Goal: Task Accomplishment & Management: Manage account settings

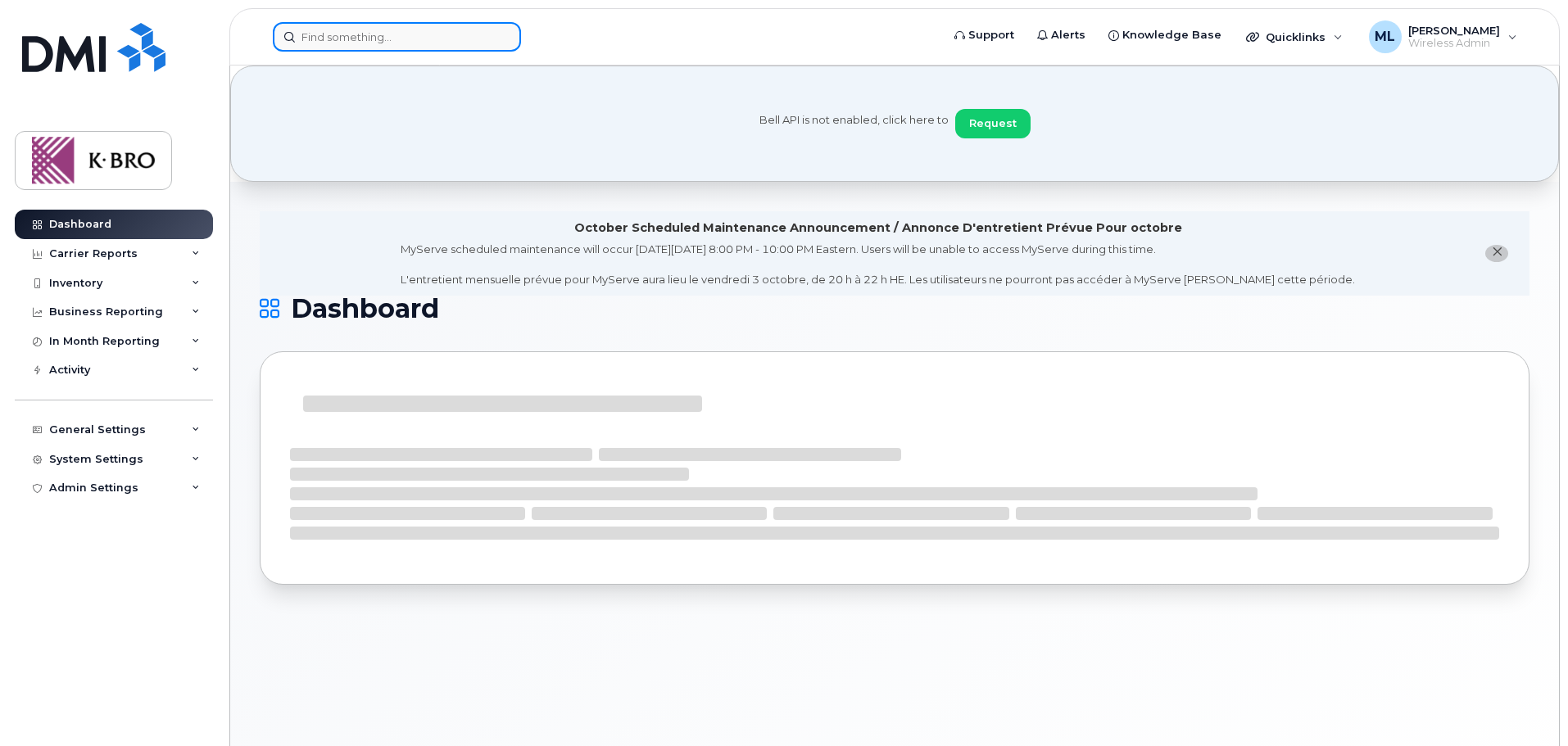
click at [409, 43] on input at bounding box center [397, 37] width 248 height 29
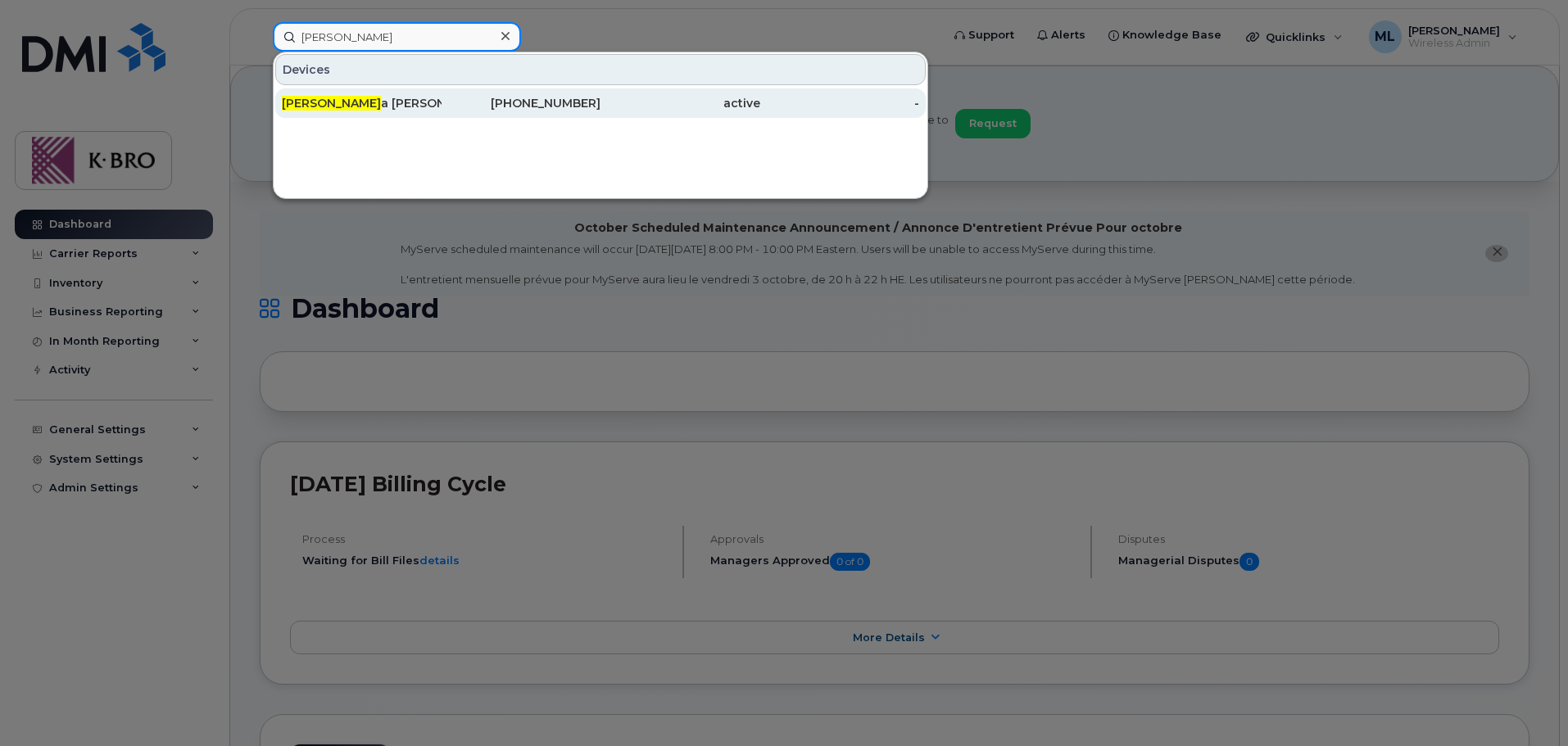
type input "donn"
click at [389, 109] on div "[PERSON_NAME]" at bounding box center [362, 103] width 160 height 17
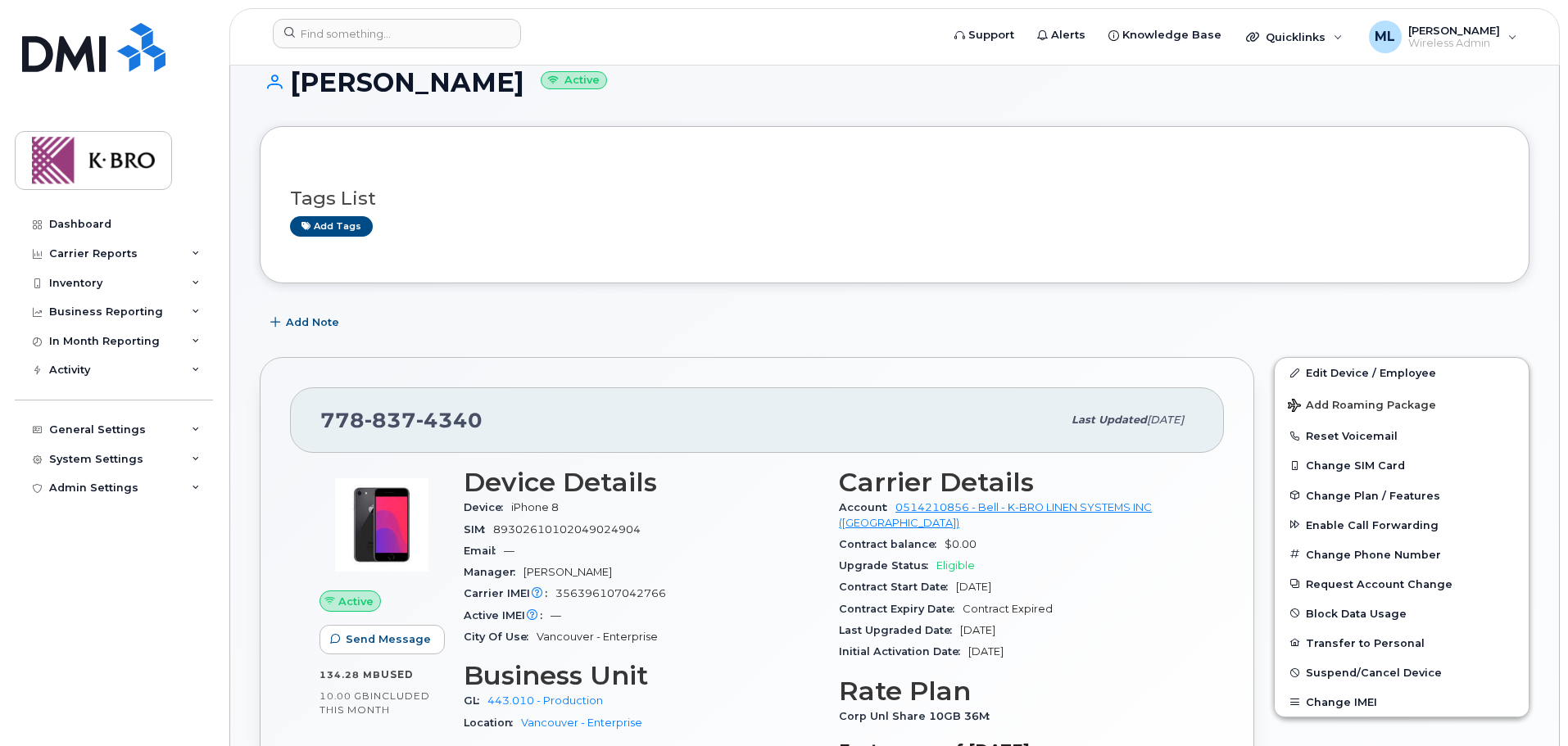
scroll to position [246, 0]
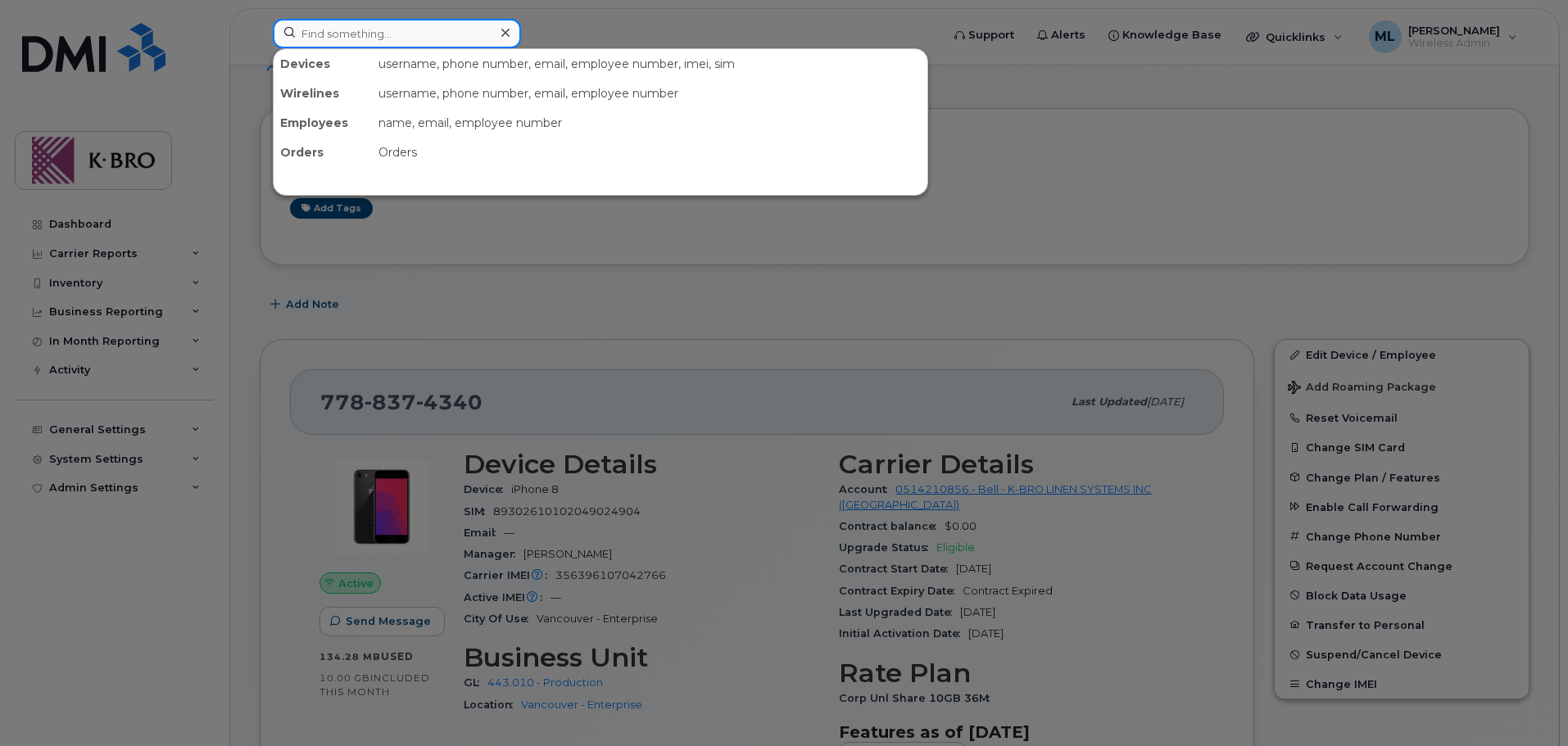
click at [335, 38] on input at bounding box center [397, 33] width 248 height 29
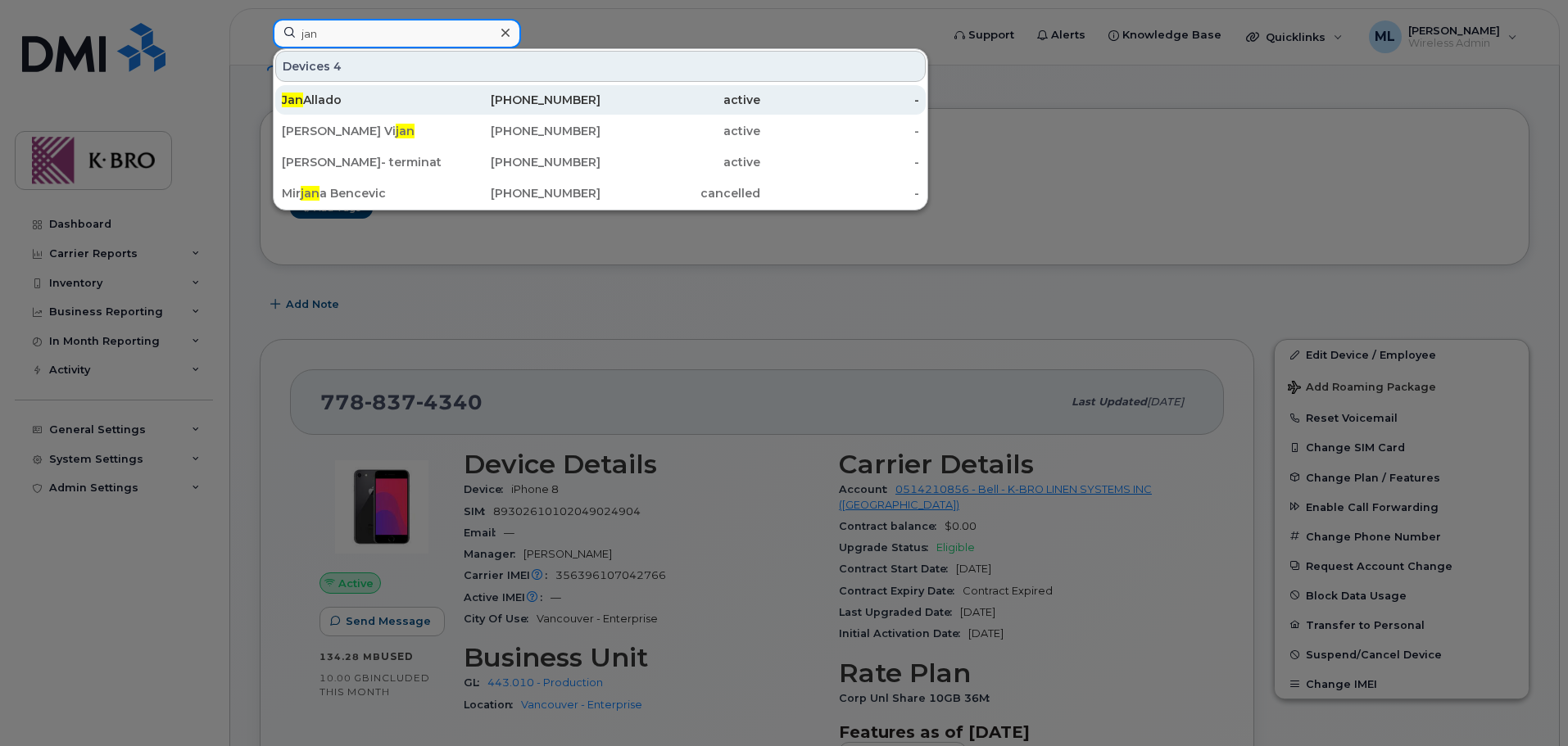
type input "jan"
click at [333, 102] on div "Jan Allado" at bounding box center [362, 100] width 160 height 17
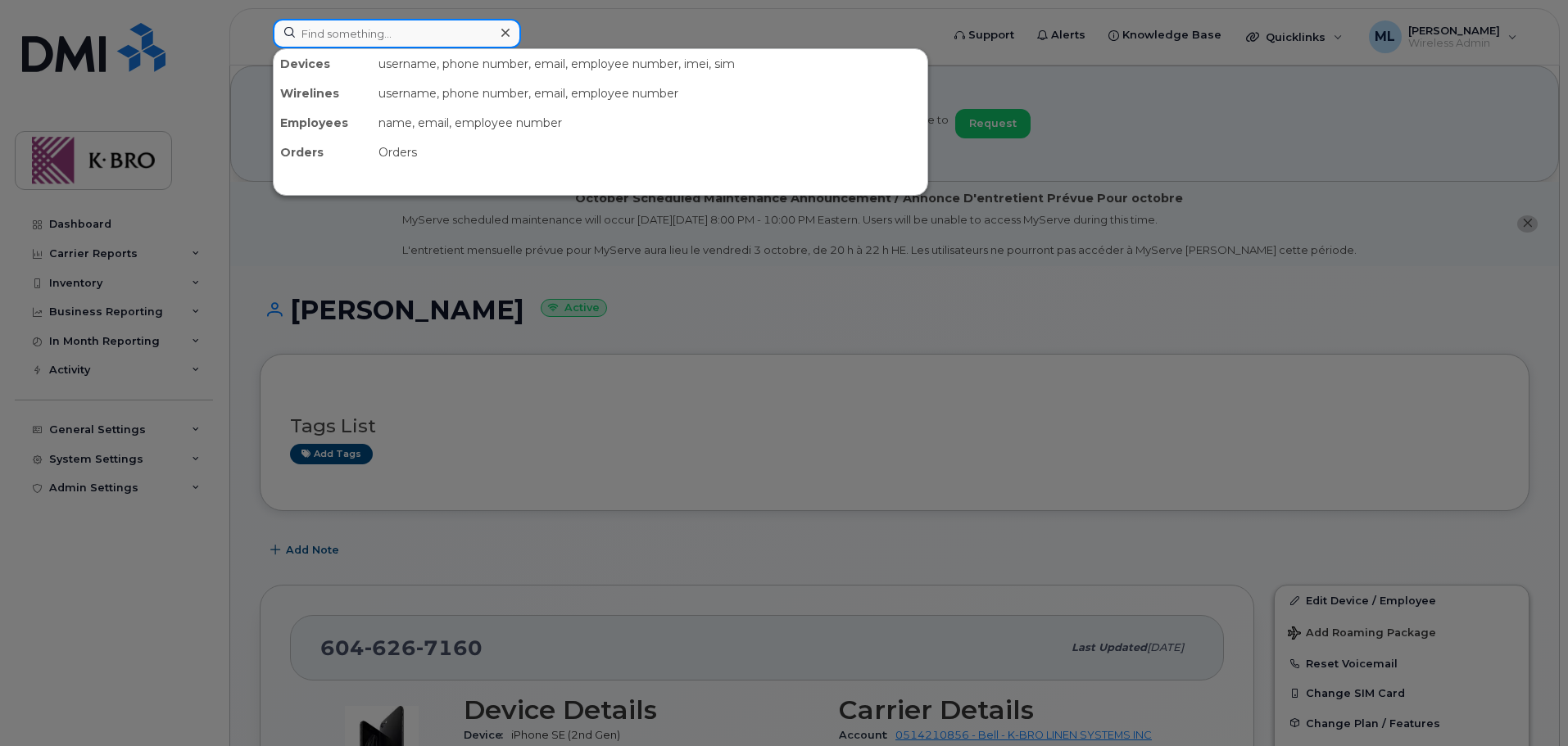
click at [358, 43] on input at bounding box center [397, 33] width 248 height 29
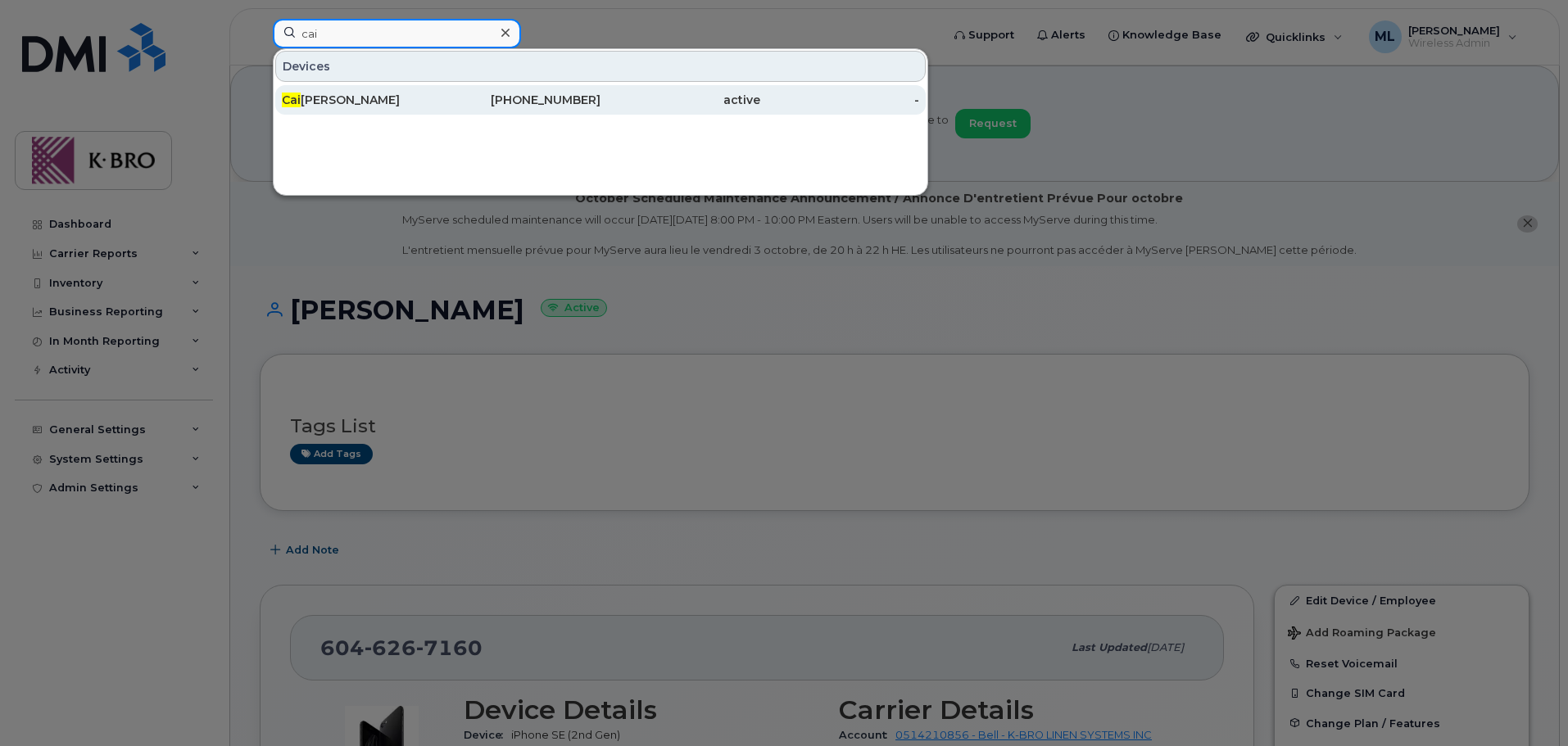
type input "cai"
click at [302, 91] on div "Cai Tao" at bounding box center [362, 99] width 160 height 29
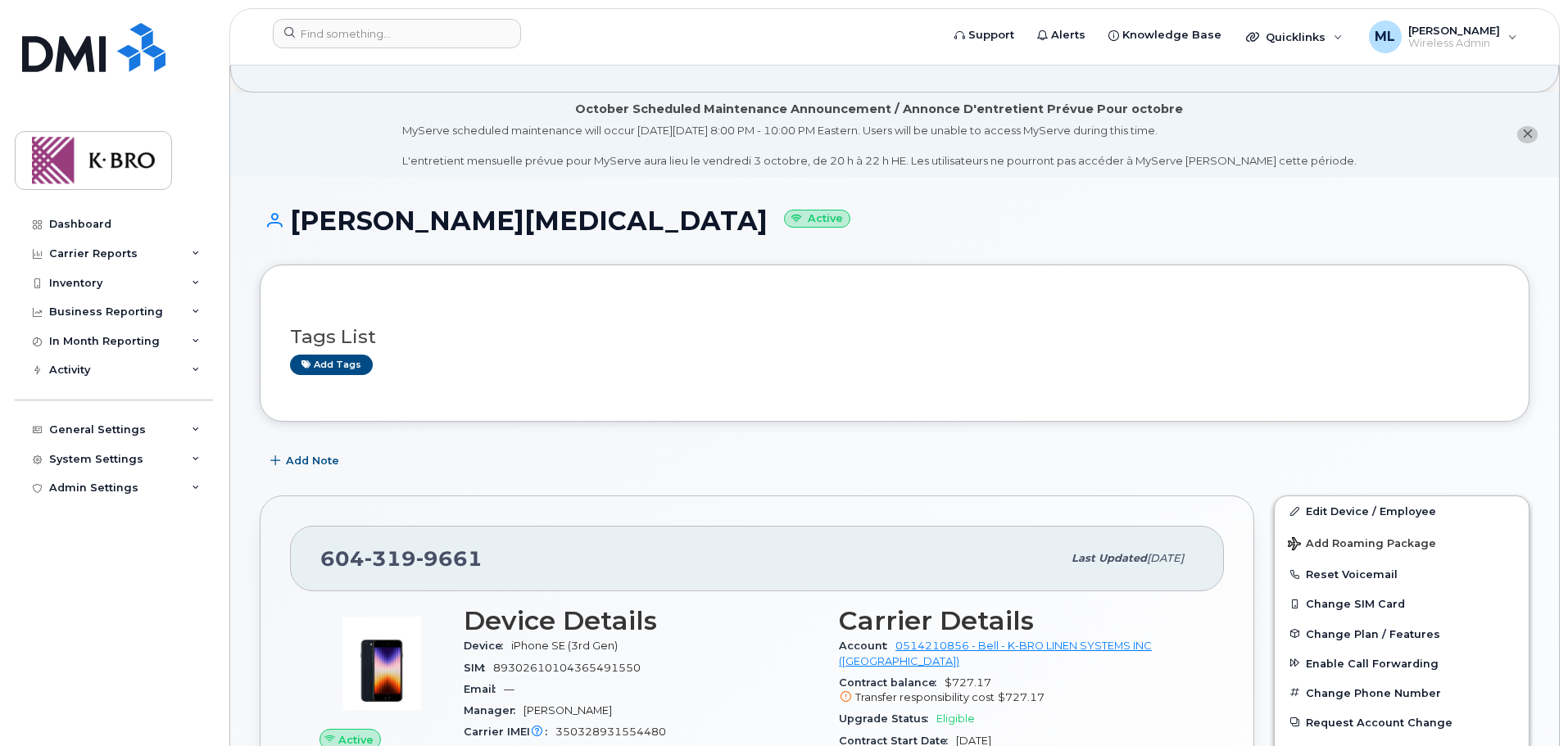
scroll to position [164, 0]
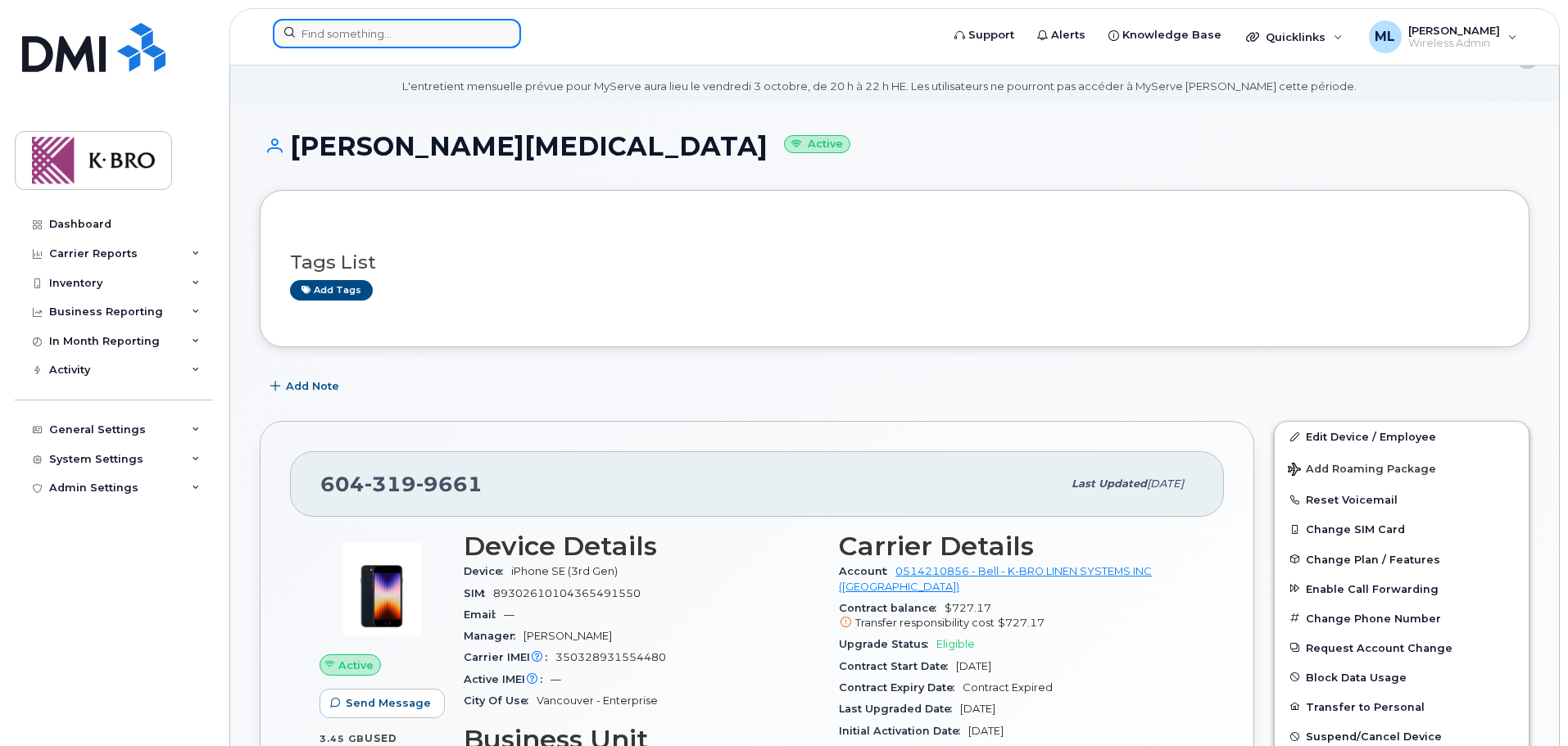
click at [413, 47] on input at bounding box center [397, 33] width 248 height 29
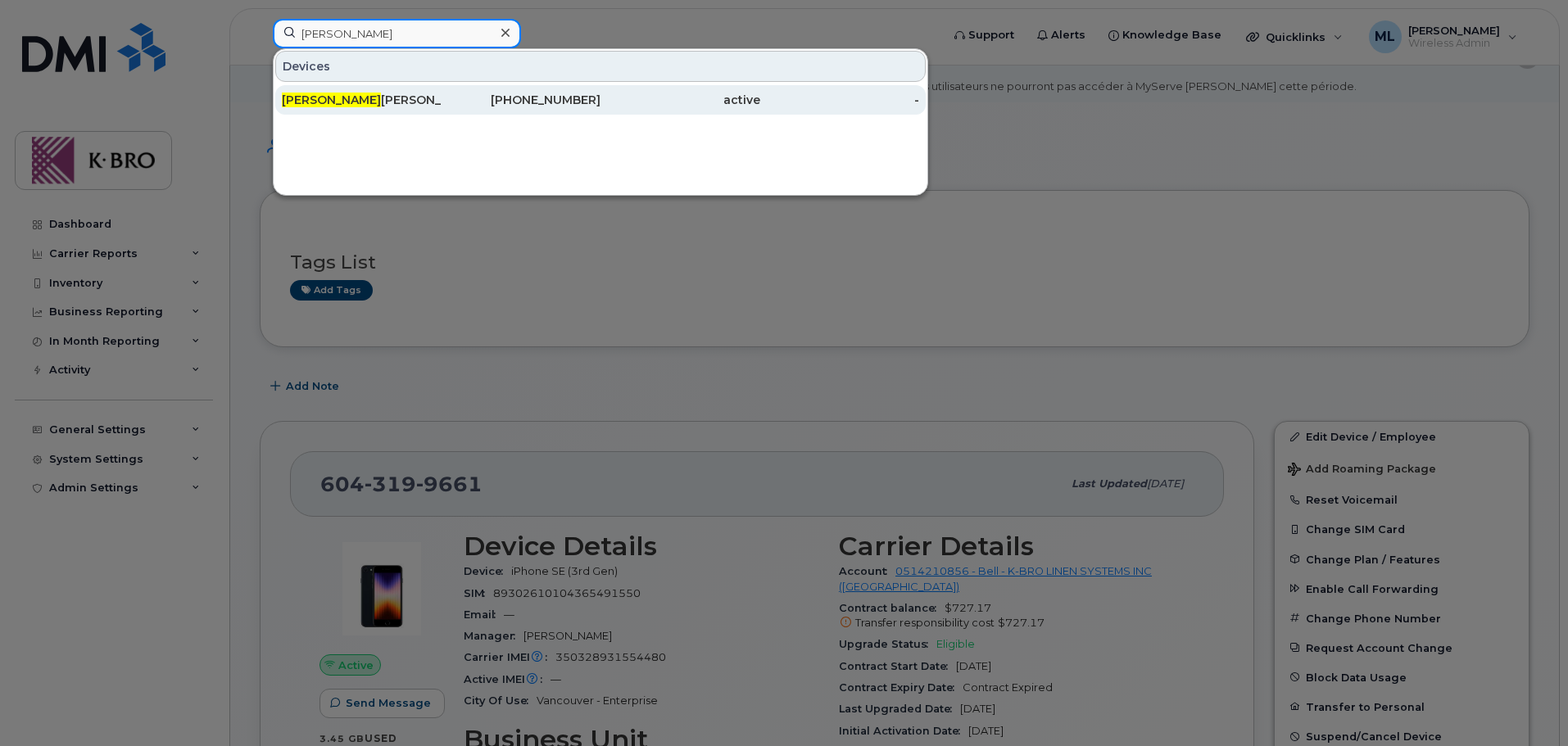
type input "soto"
click at [401, 91] on div "Soto Wang" at bounding box center [362, 99] width 160 height 29
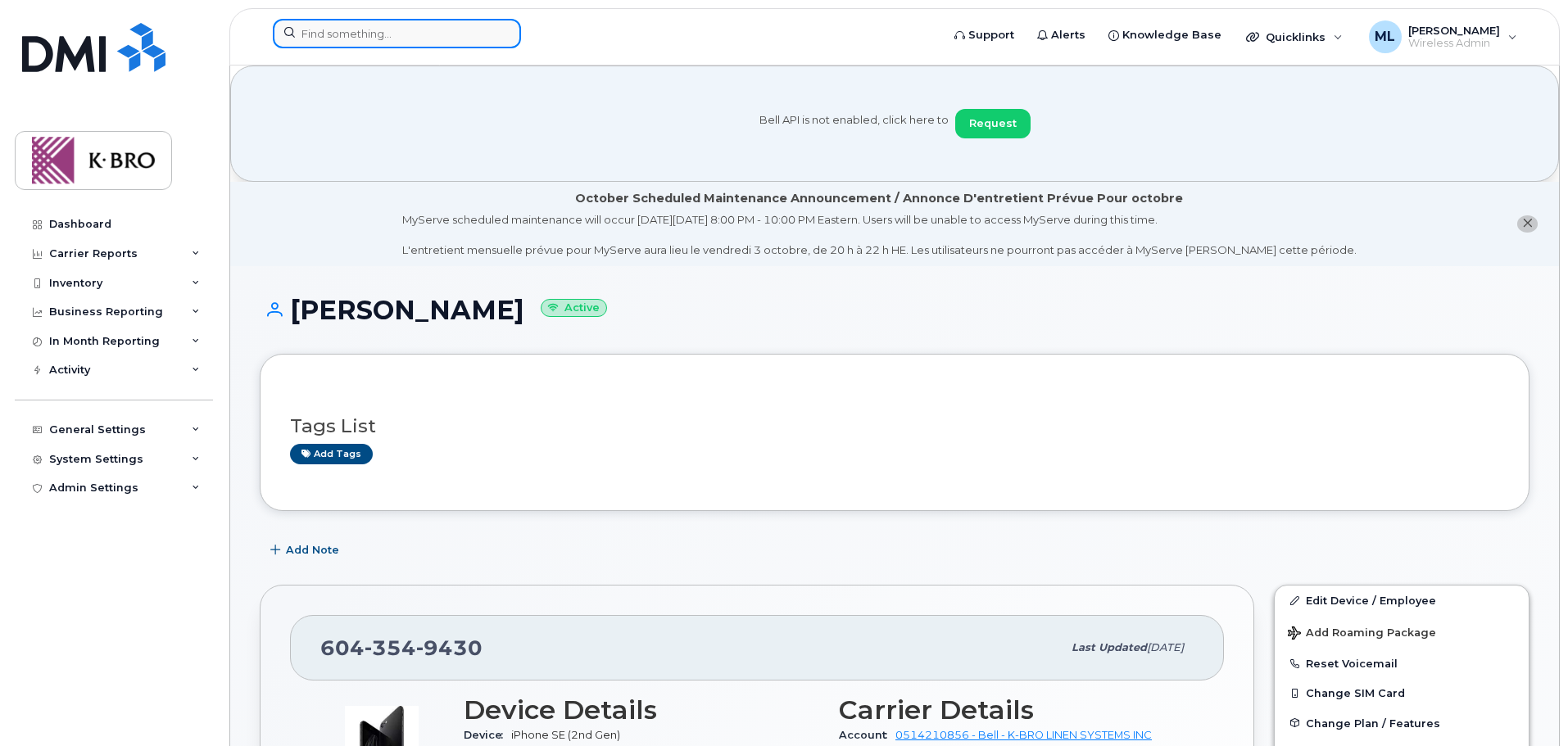
click at [324, 33] on input at bounding box center [397, 33] width 248 height 29
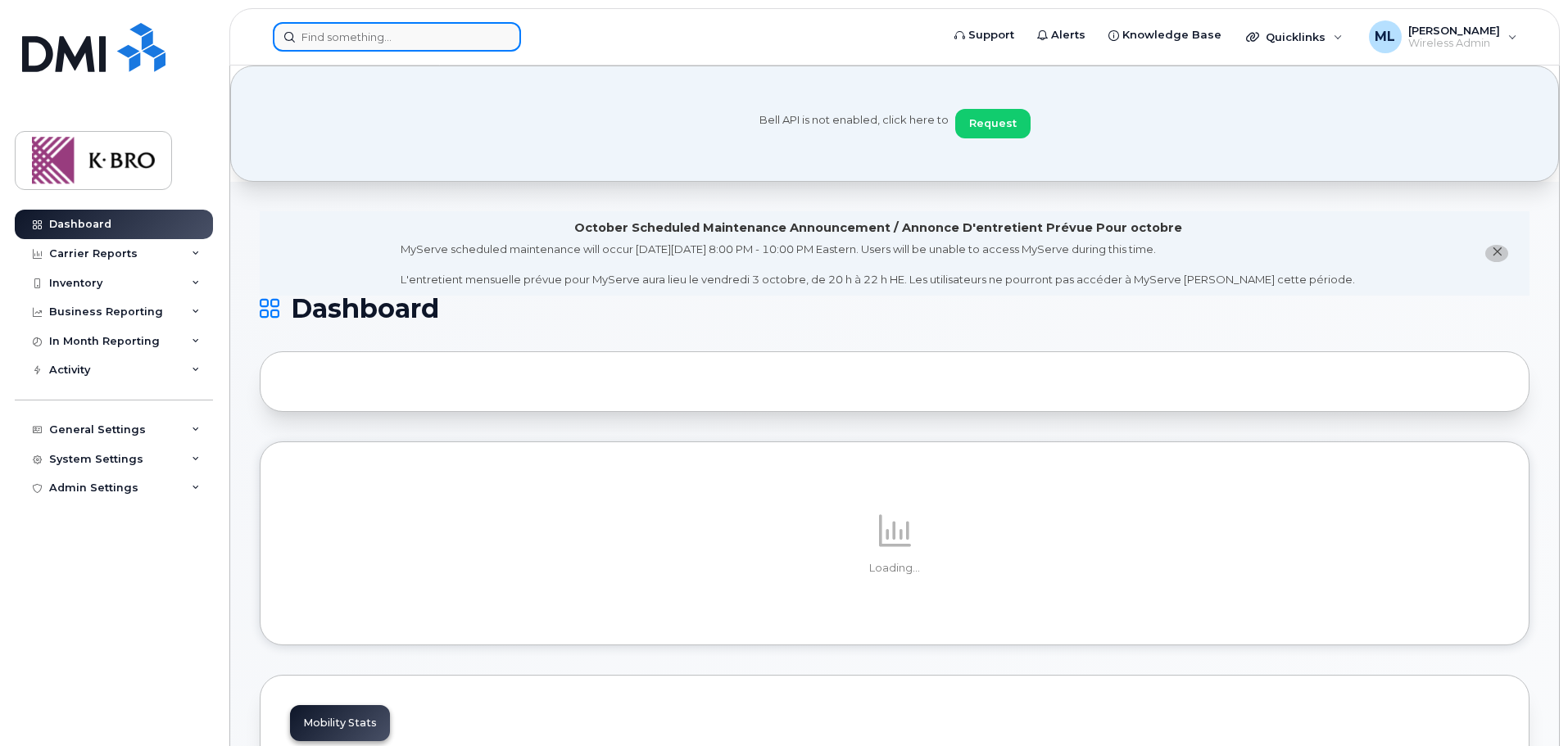
click at [378, 43] on input at bounding box center [397, 37] width 248 height 29
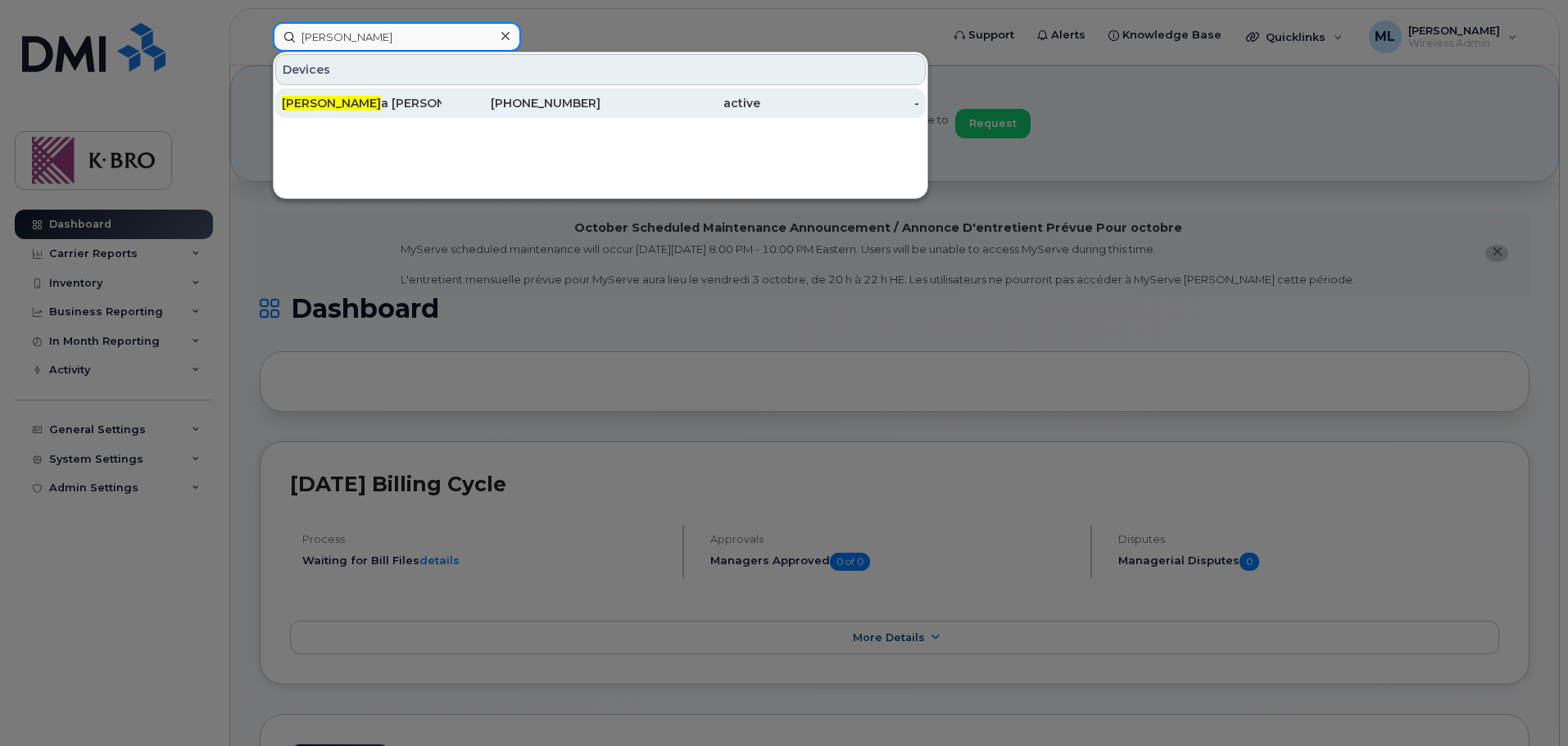
type input "donn"
click at [313, 113] on div "Donn a Zhang" at bounding box center [362, 103] width 160 height 29
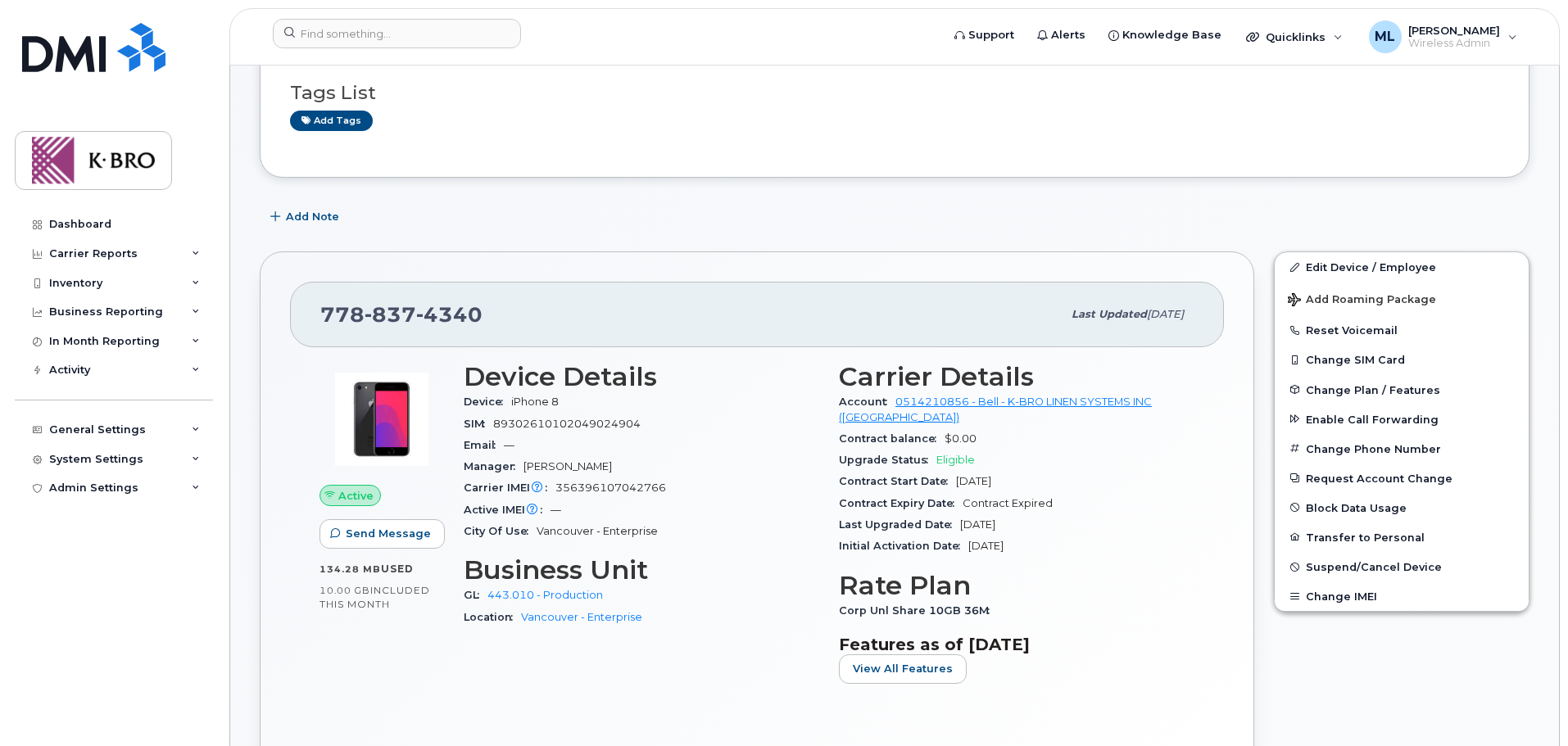
scroll to position [328, 0]
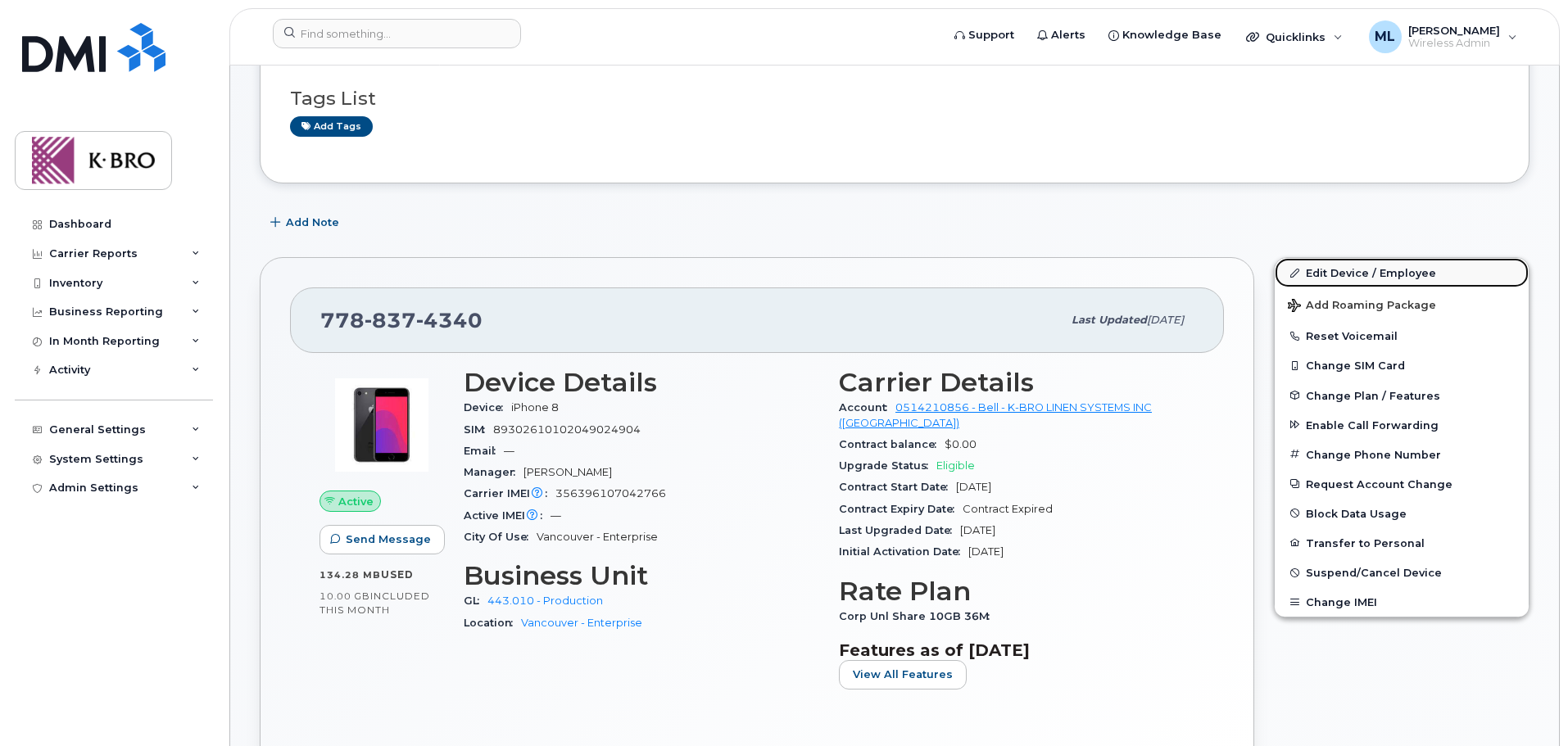
click at [1313, 262] on link "Edit Device / Employee" at bounding box center [1401, 273] width 254 height 29
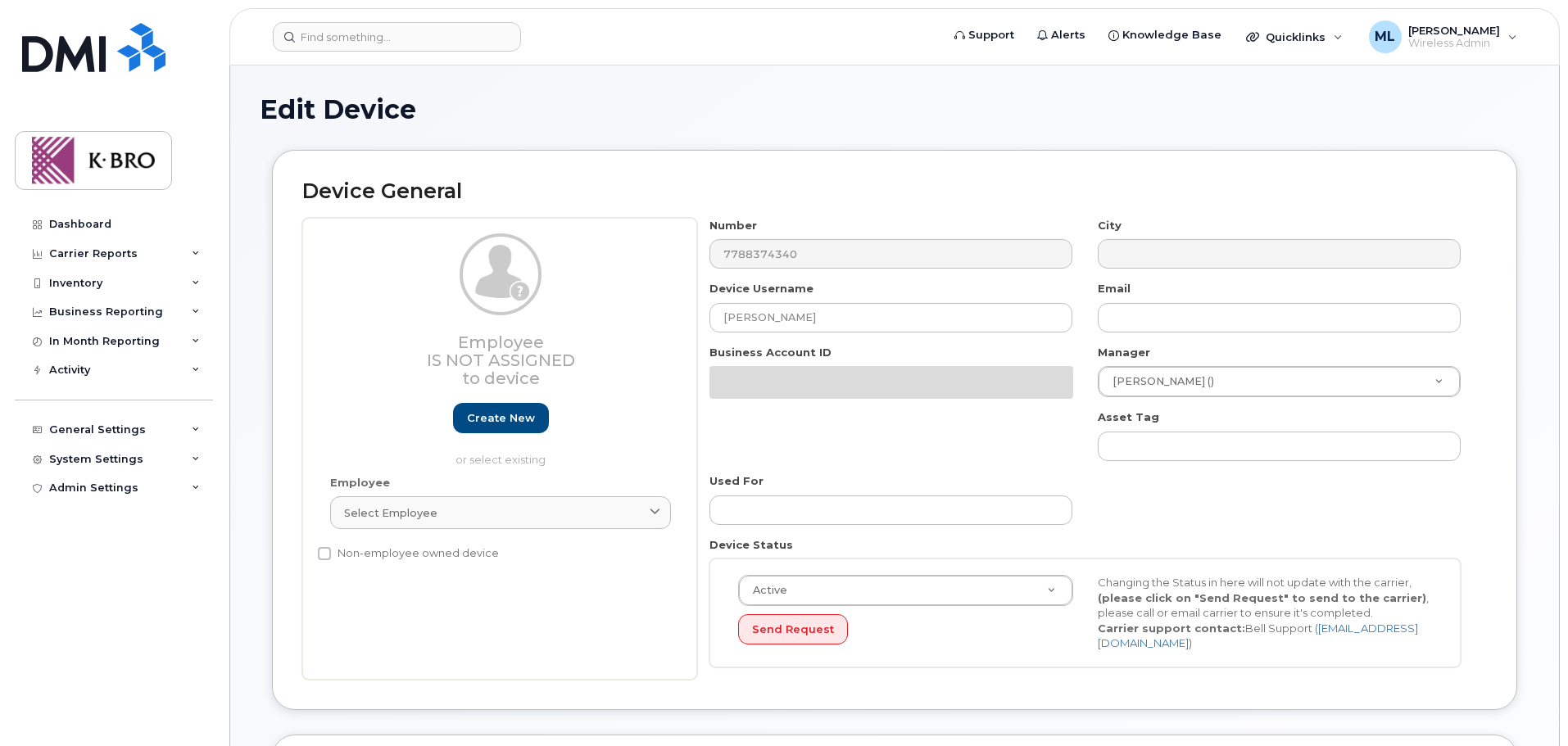
select select "4676901"
select select "4676939"
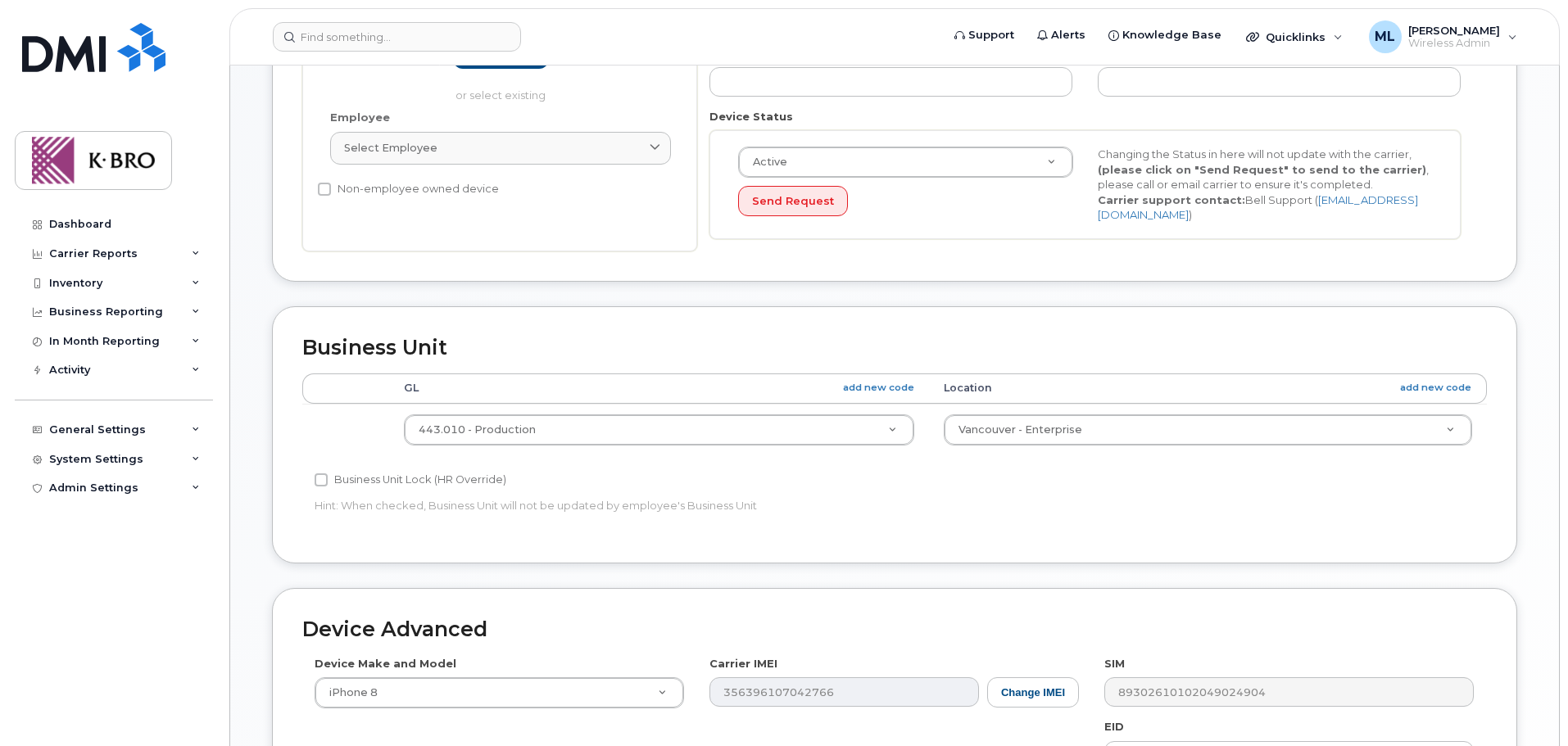
scroll to position [573, 0]
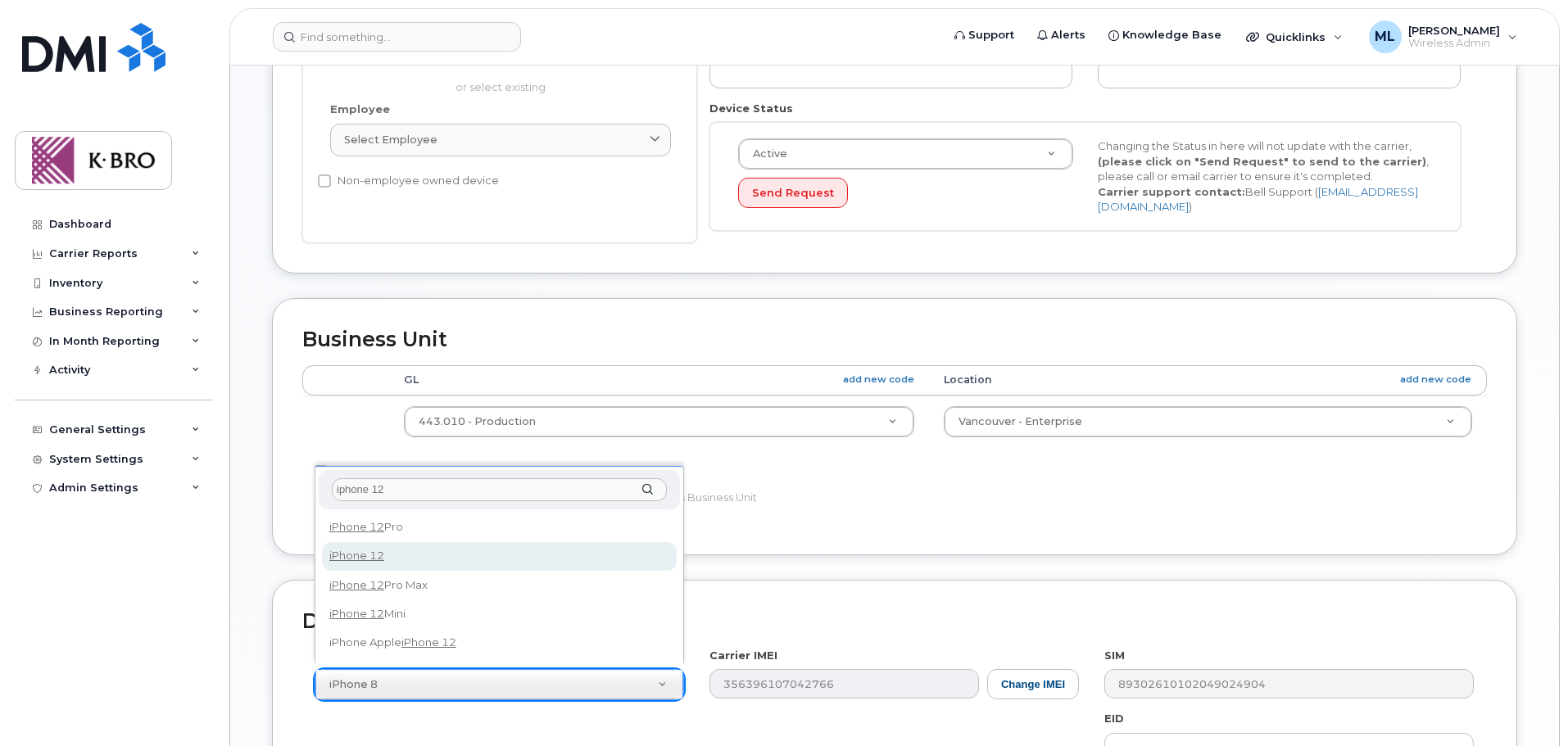
type input "iphone 12"
select select "2435"
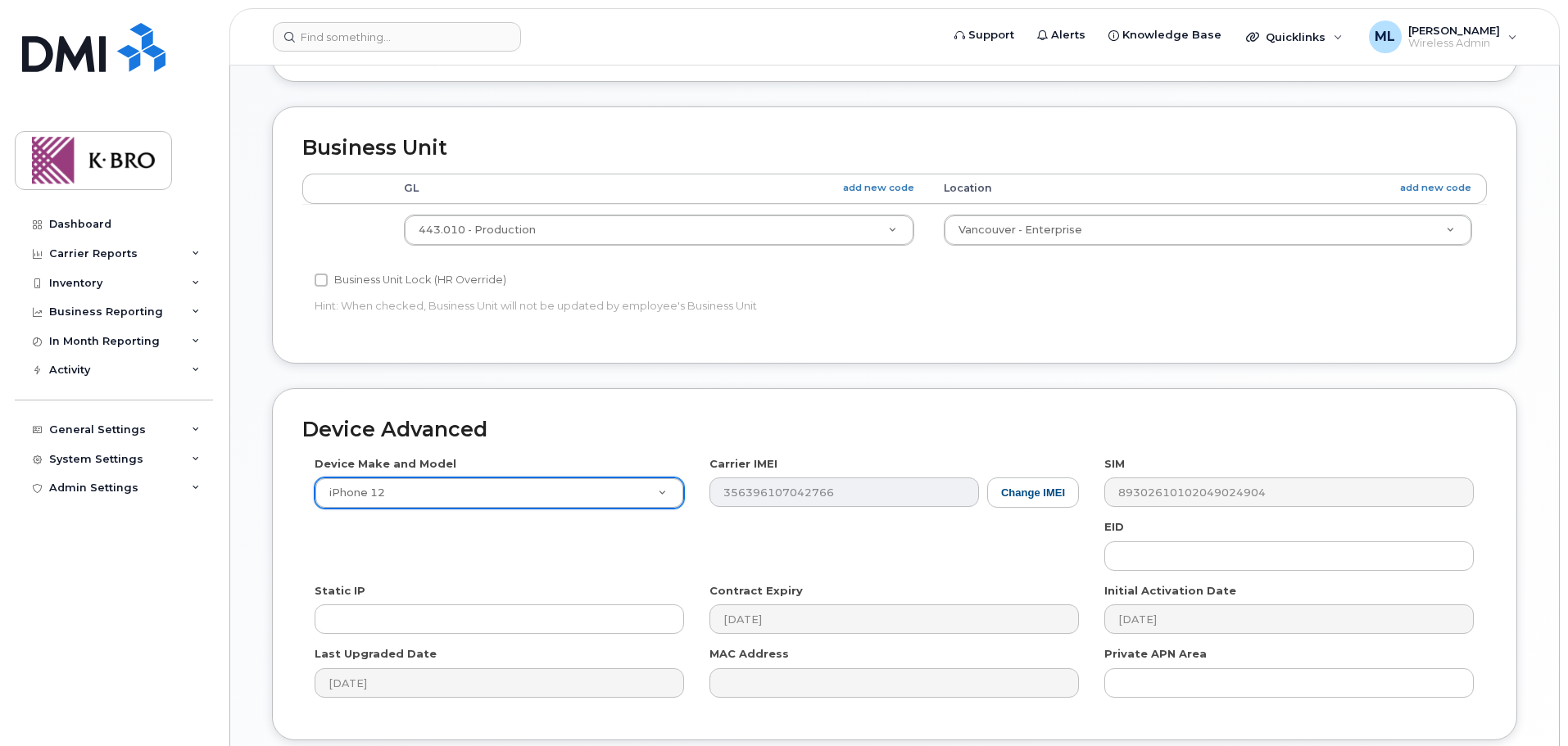
scroll to position [819, 0]
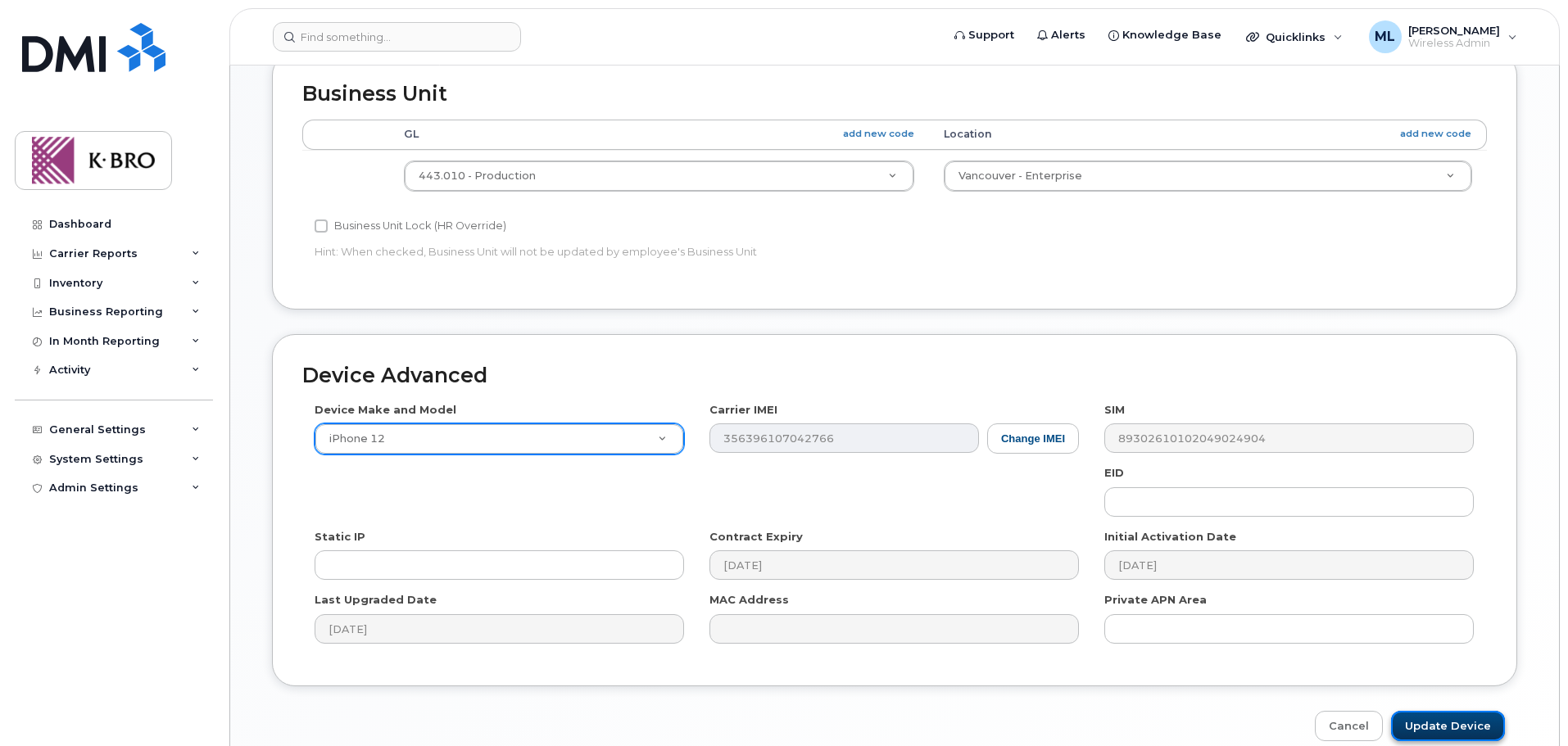
click at [1470, 727] on input "Update Device" at bounding box center [1448, 726] width 114 height 30
type input "Saving..."
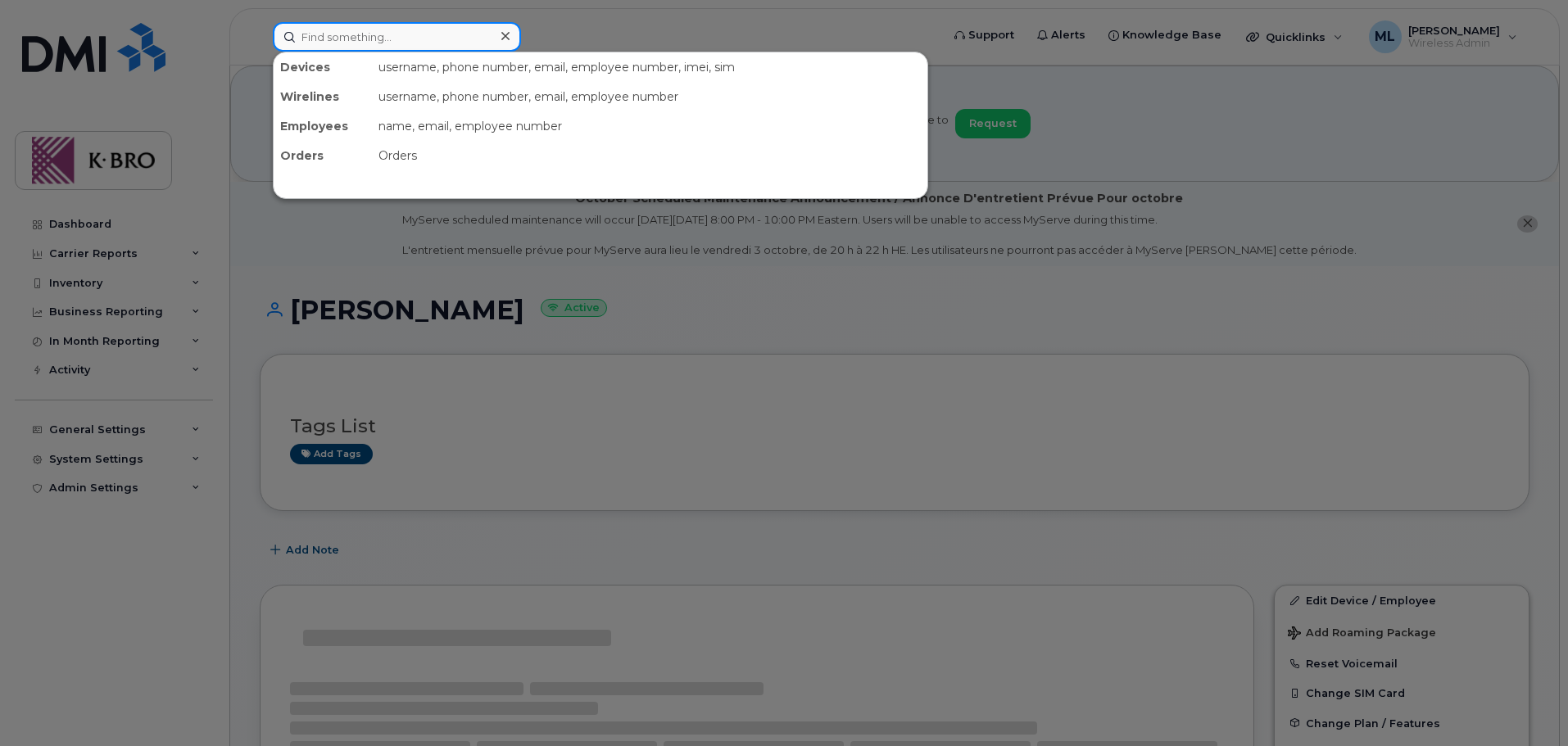
click at [345, 40] on input at bounding box center [397, 37] width 248 height 29
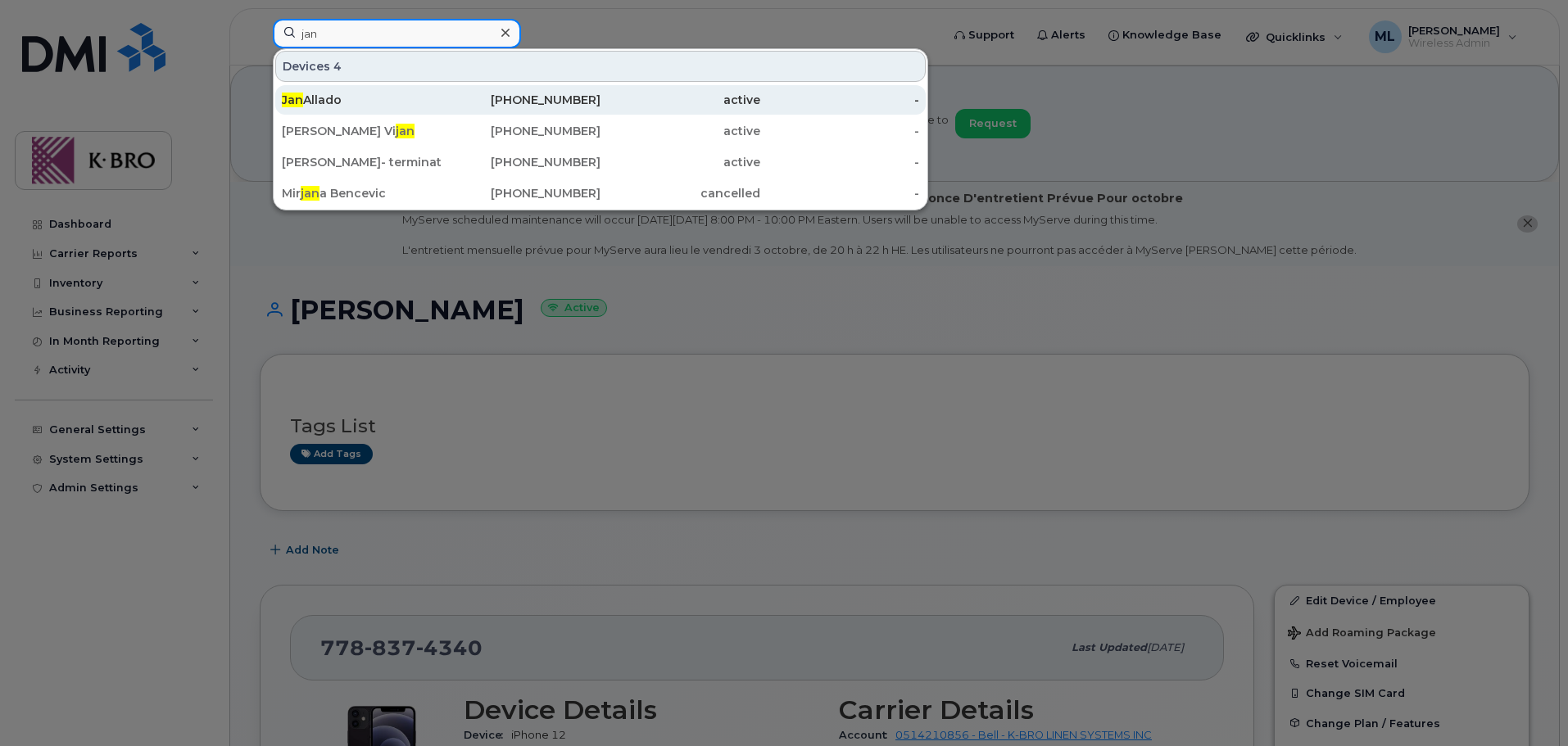
type input "jan"
click at [348, 102] on div "Jan Allado" at bounding box center [362, 100] width 160 height 17
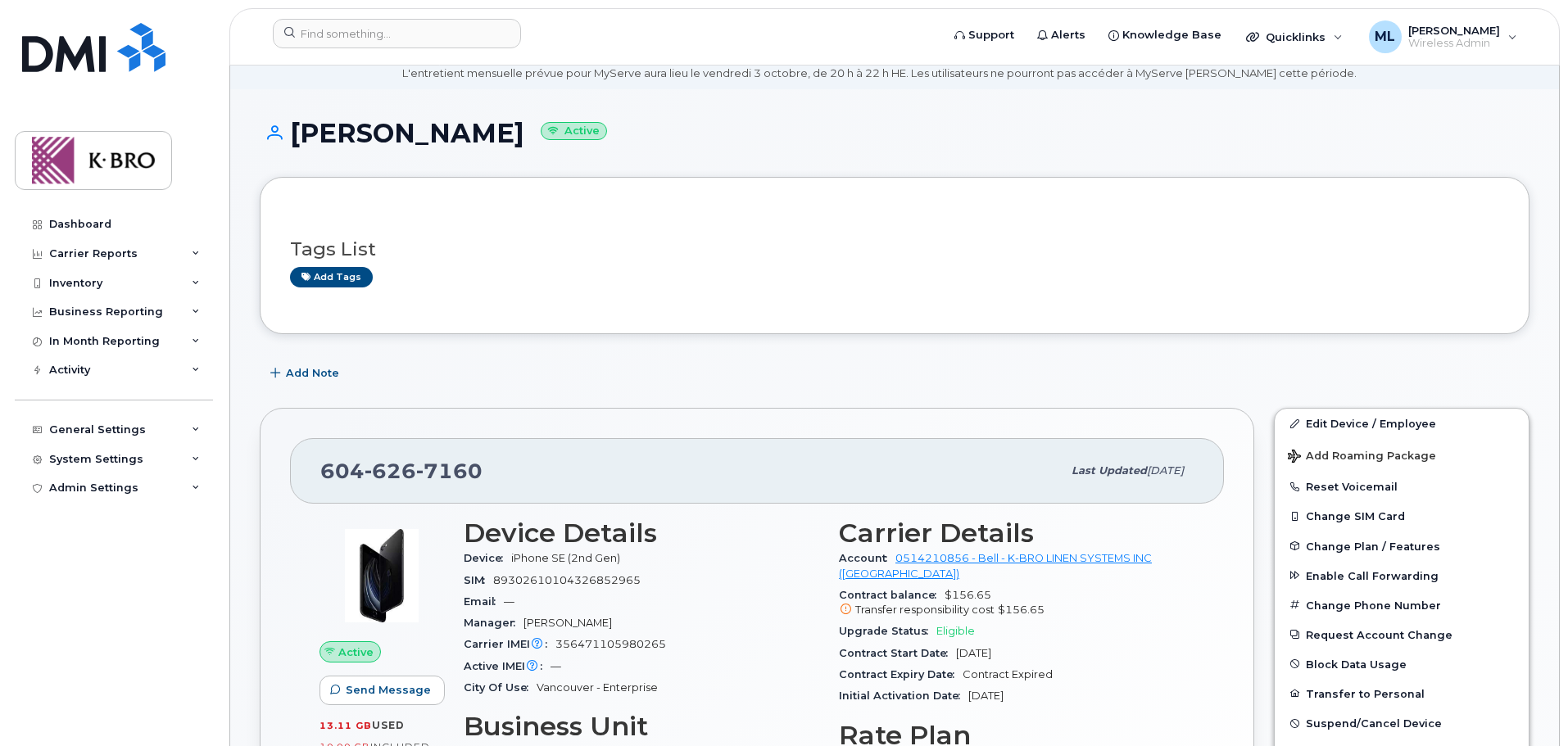
scroll to position [246, 0]
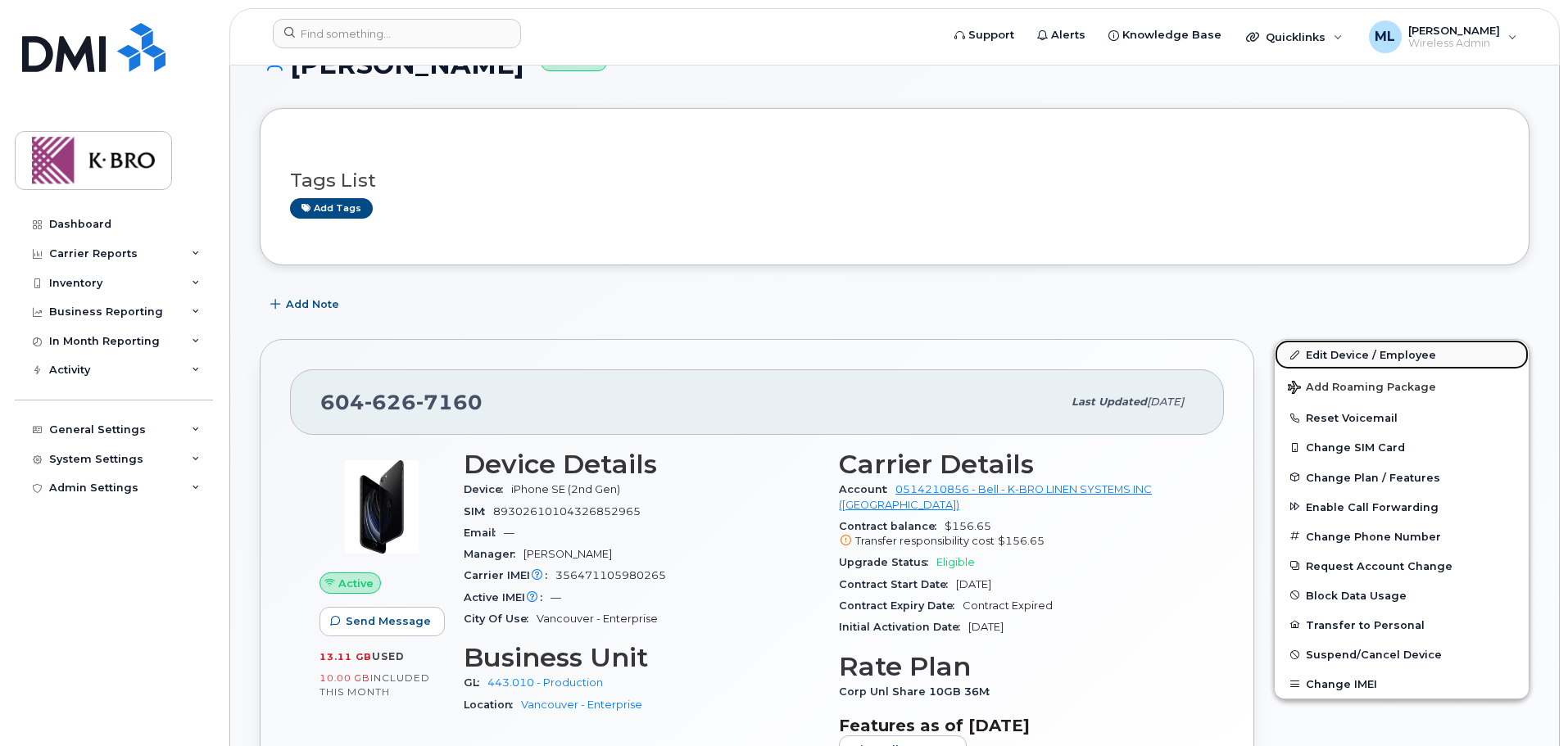
click at [1329, 352] on link "Edit Device / Employee" at bounding box center [1401, 354] width 254 height 29
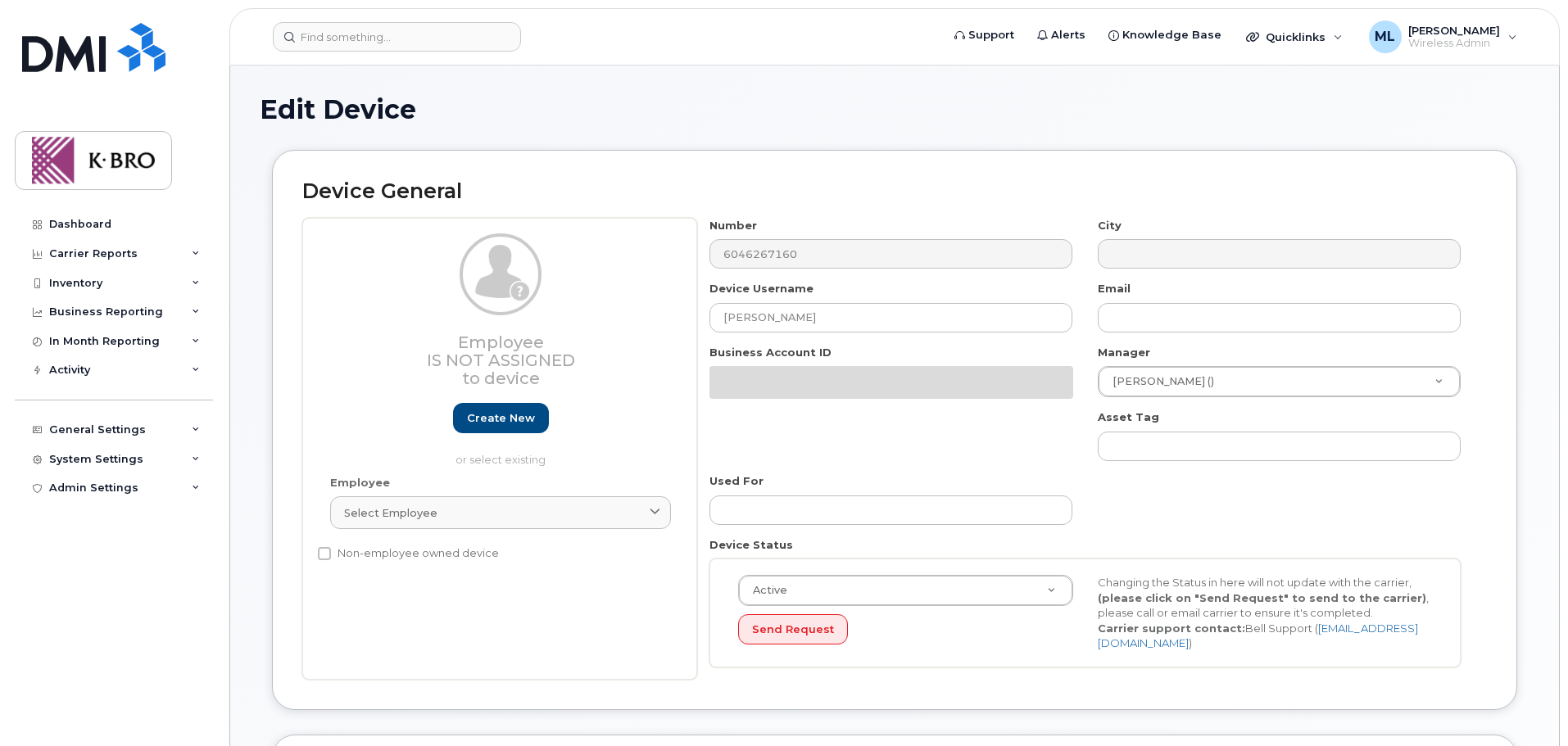
select select "4676901"
select select "4676939"
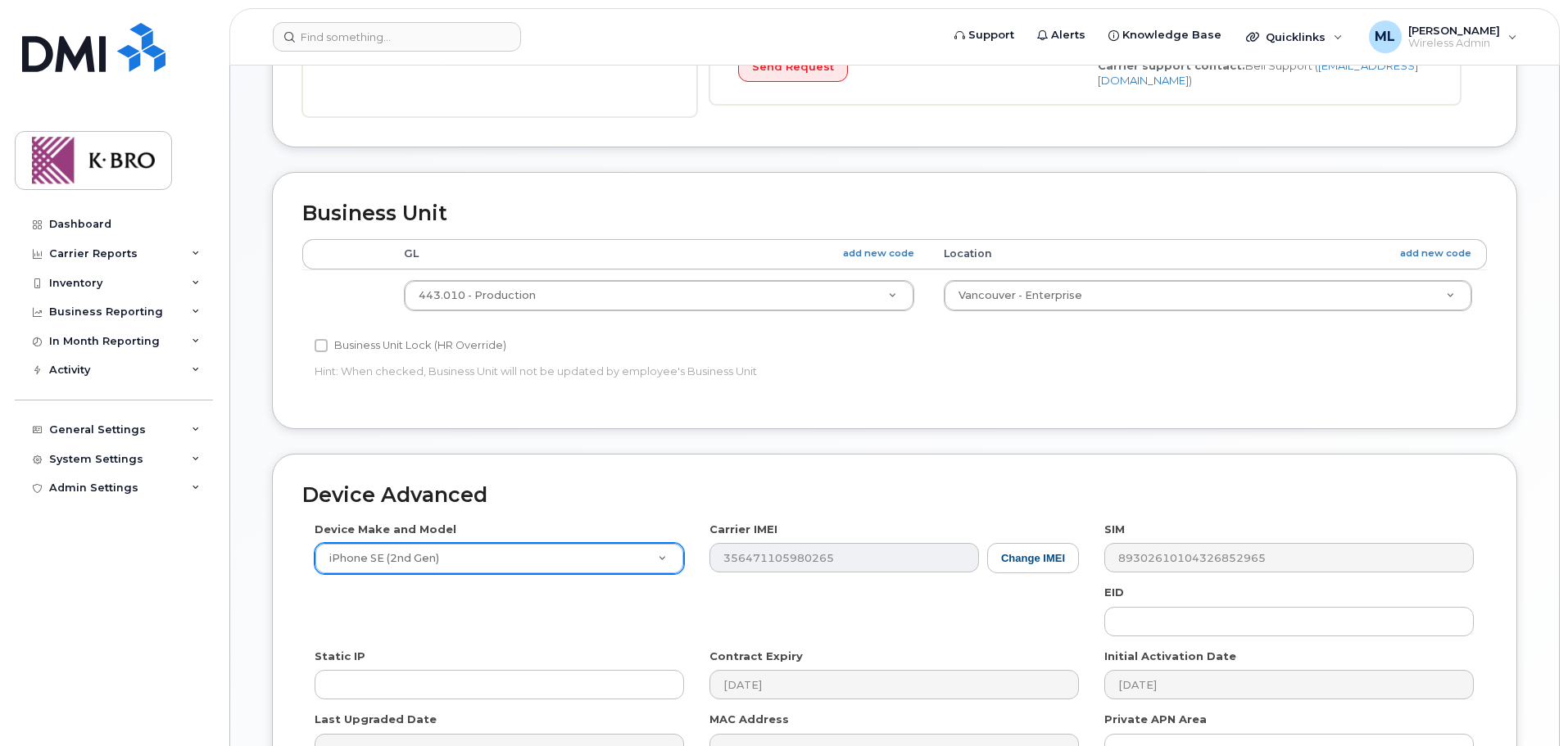
scroll to position [737, 0]
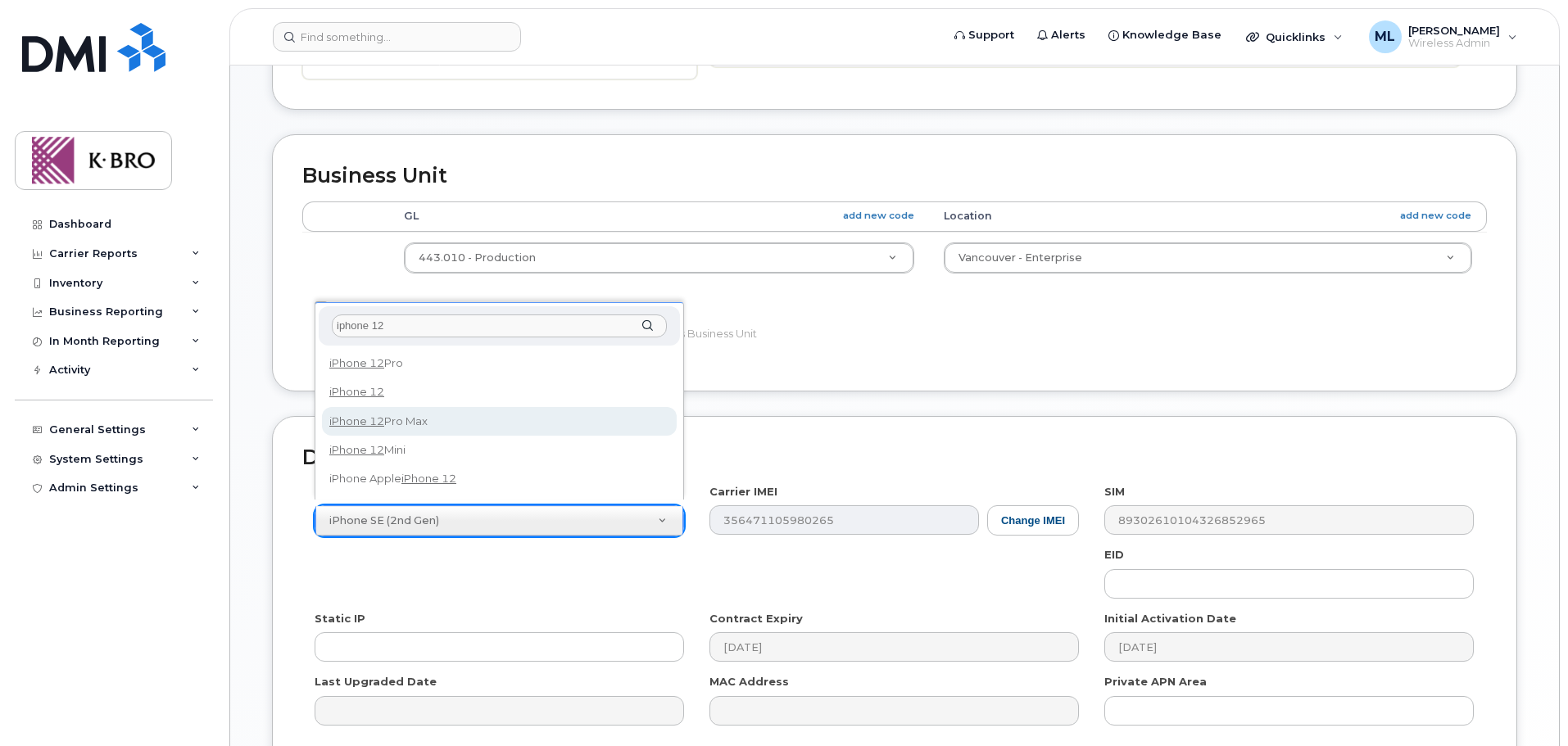
type input "iphone 12"
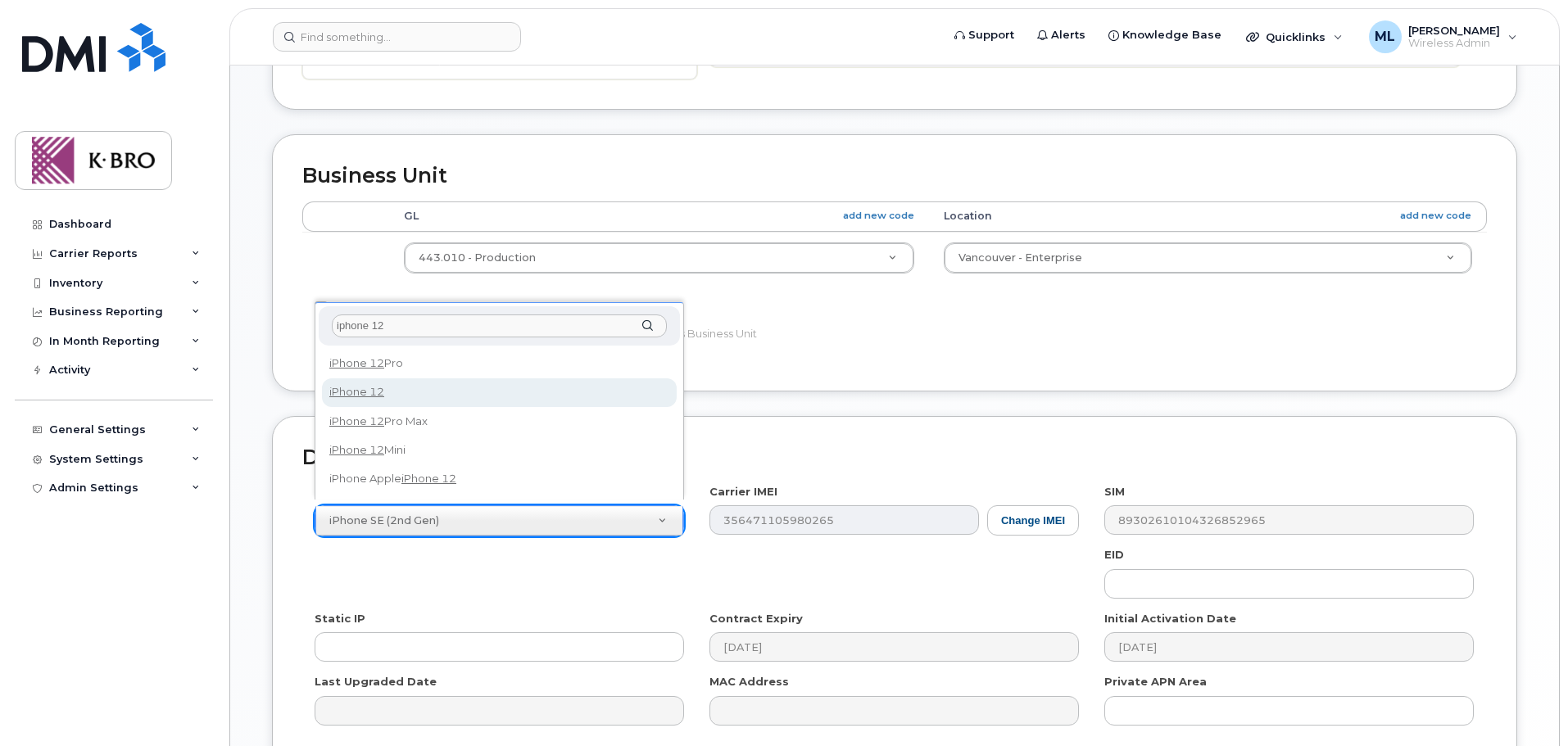
select select "2435"
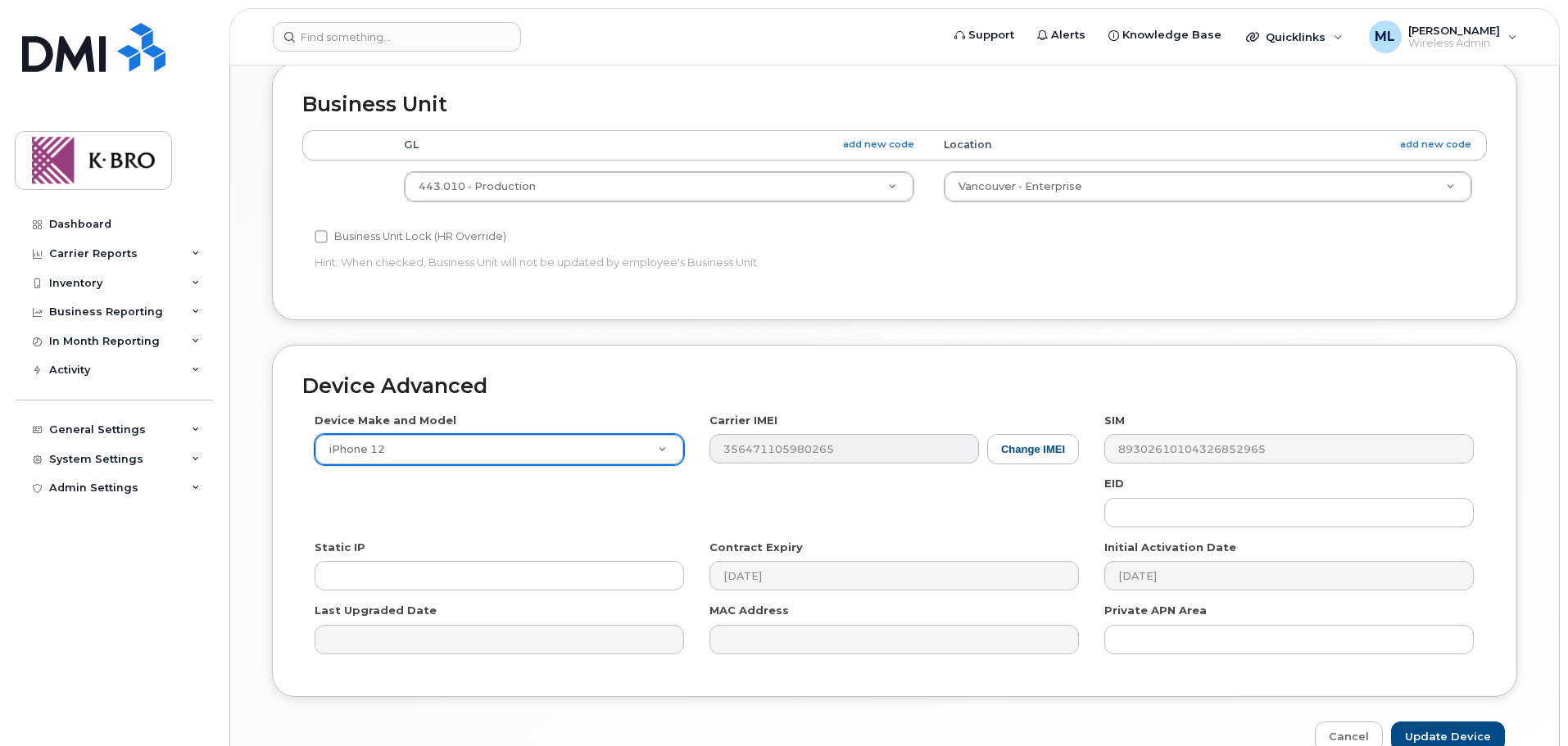
scroll to position [889, 0]
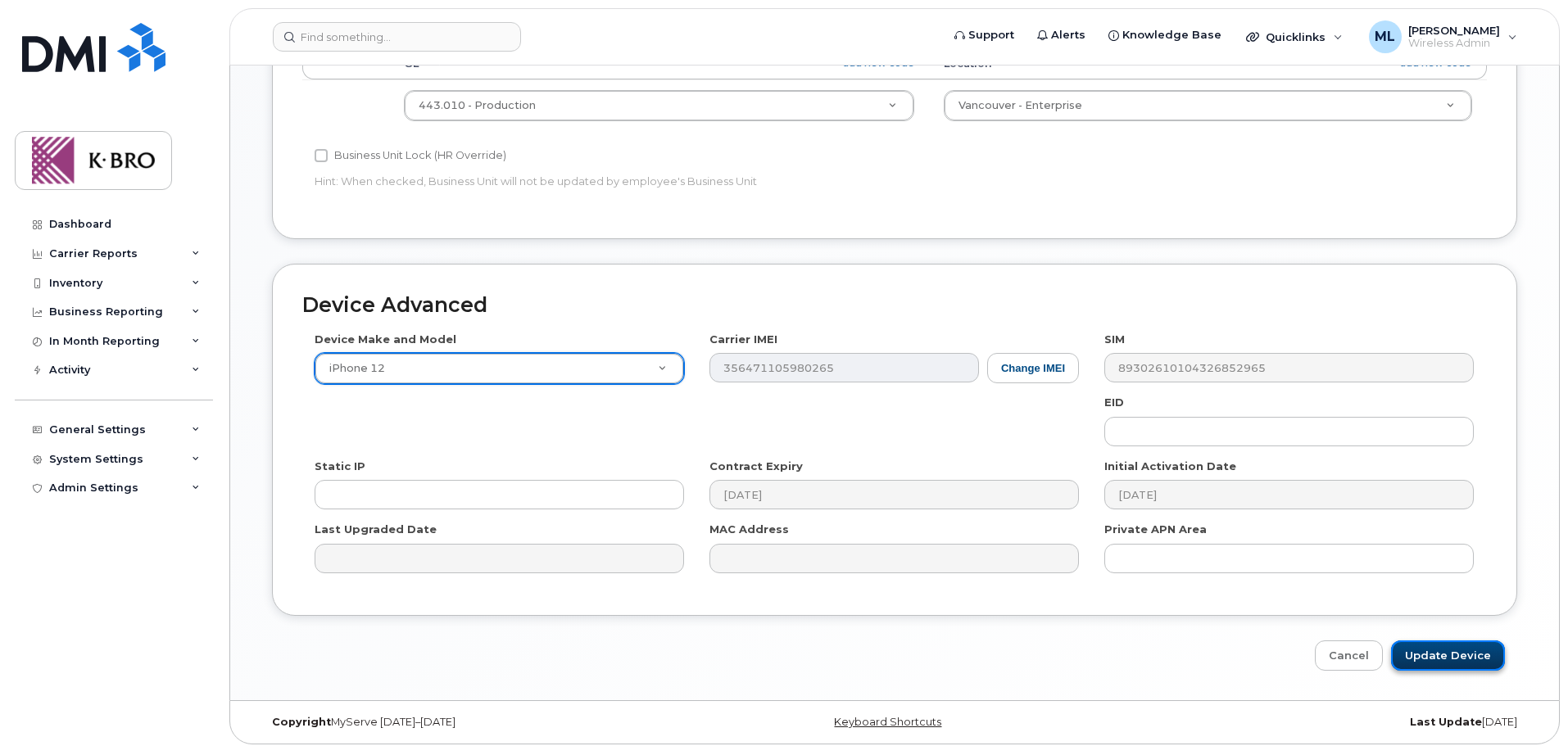
click at [1460, 652] on input "Update Device" at bounding box center [1448, 655] width 114 height 30
type input "Saving..."
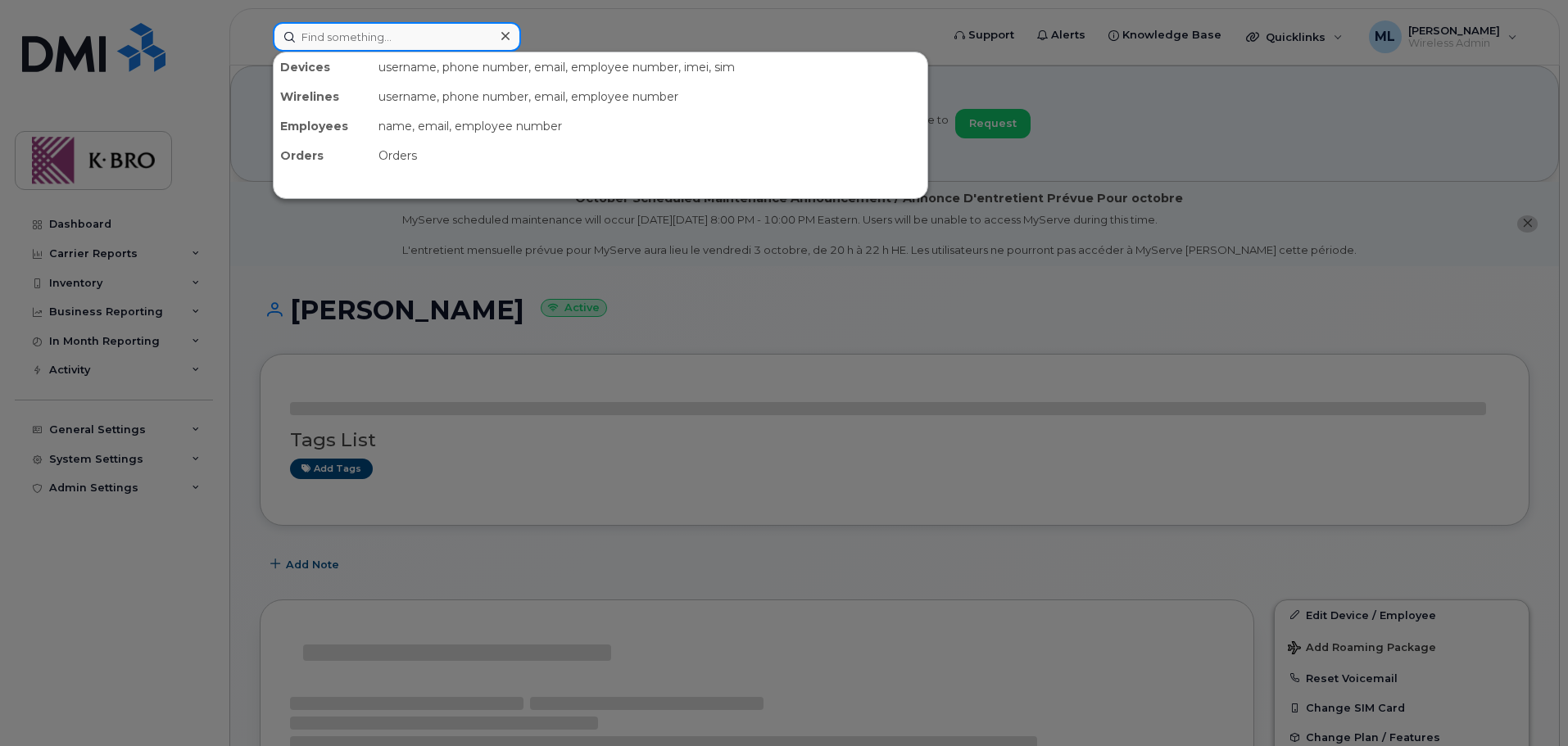
click at [365, 41] on input at bounding box center [397, 37] width 248 height 29
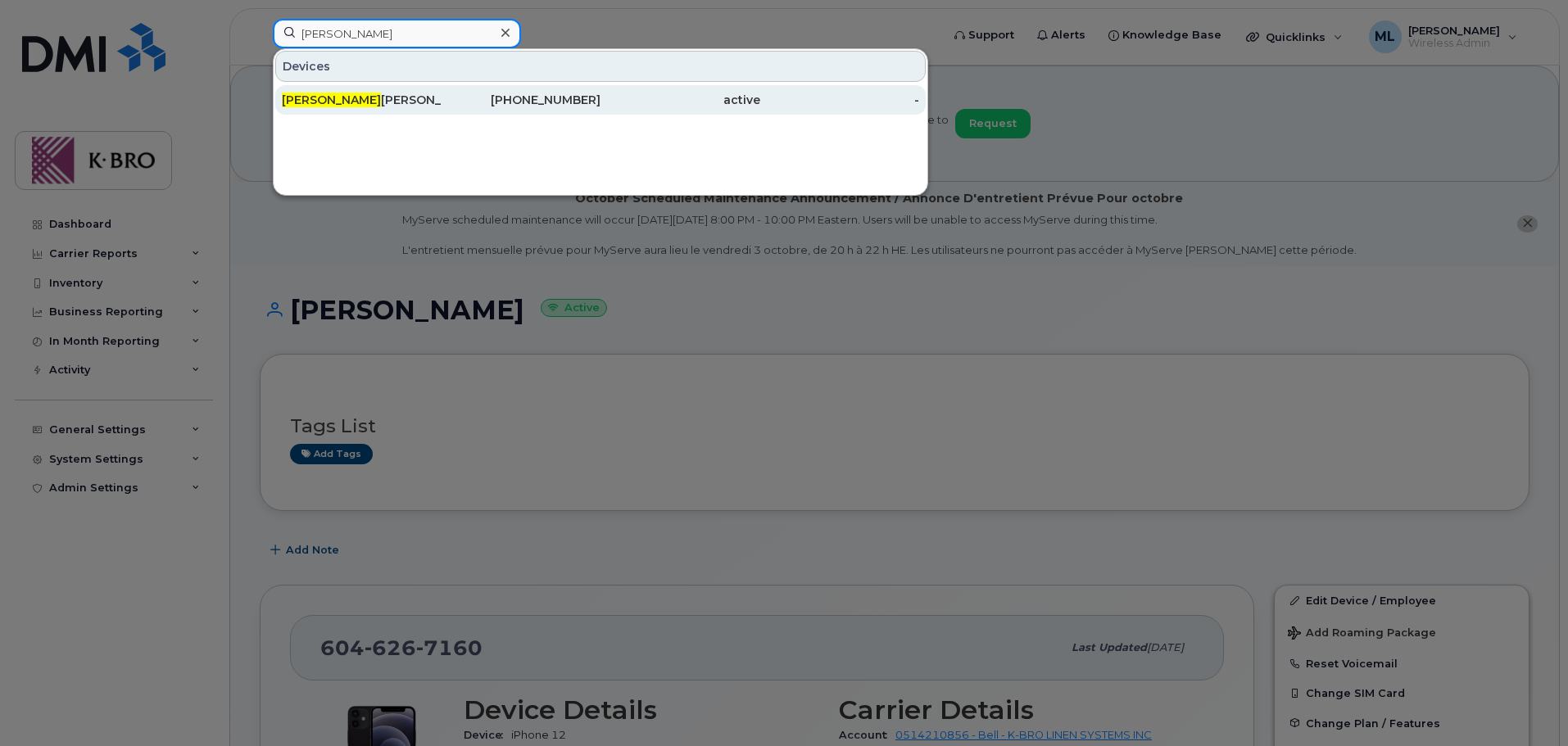
type input "[PERSON_NAME]"
click at [396, 103] on div "[PERSON_NAME]" at bounding box center [362, 100] width 160 height 17
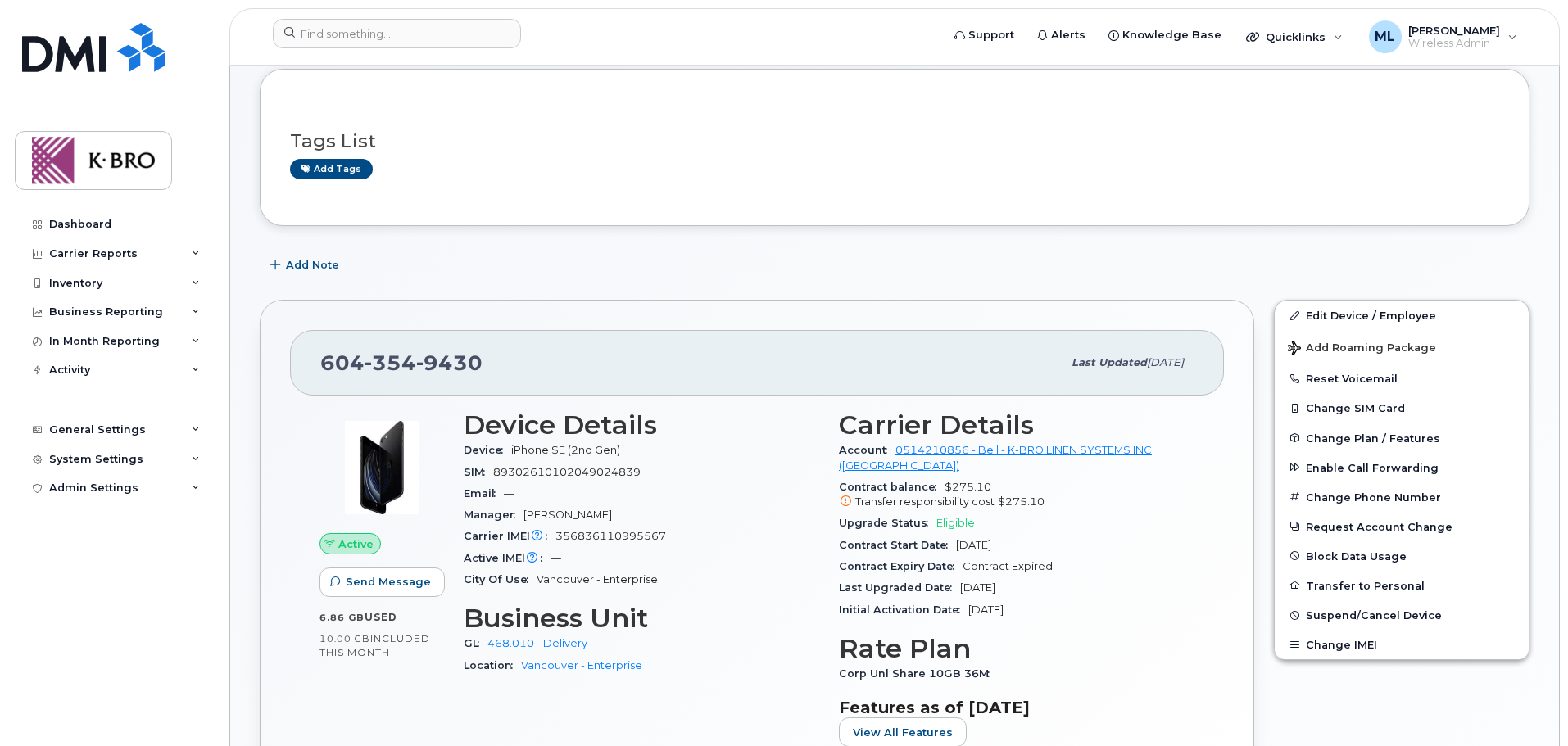
scroll to position [328, 0]
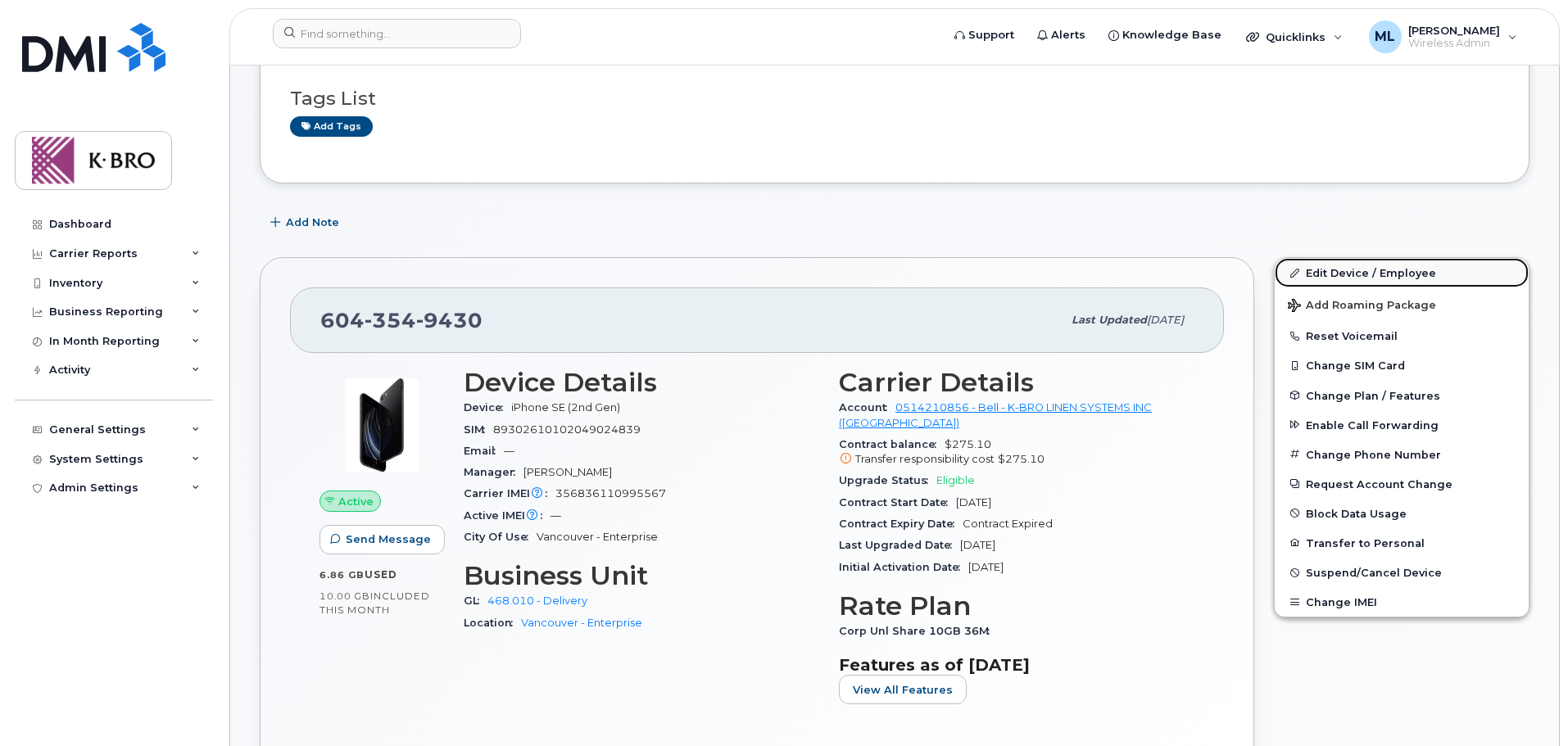
click at [1344, 259] on link "Edit Device / Employee" at bounding box center [1401, 273] width 254 height 29
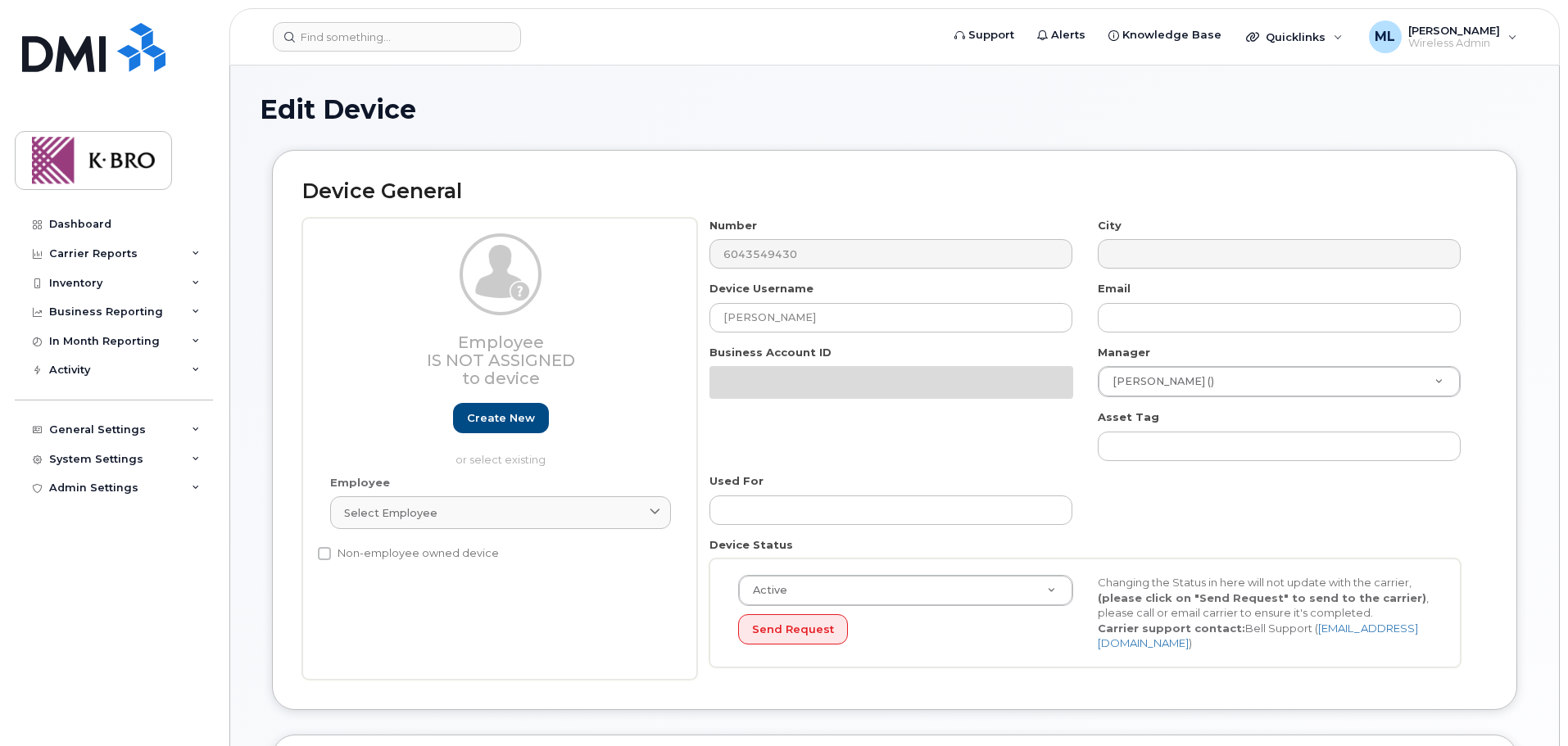
select select "4676903"
select select "4676939"
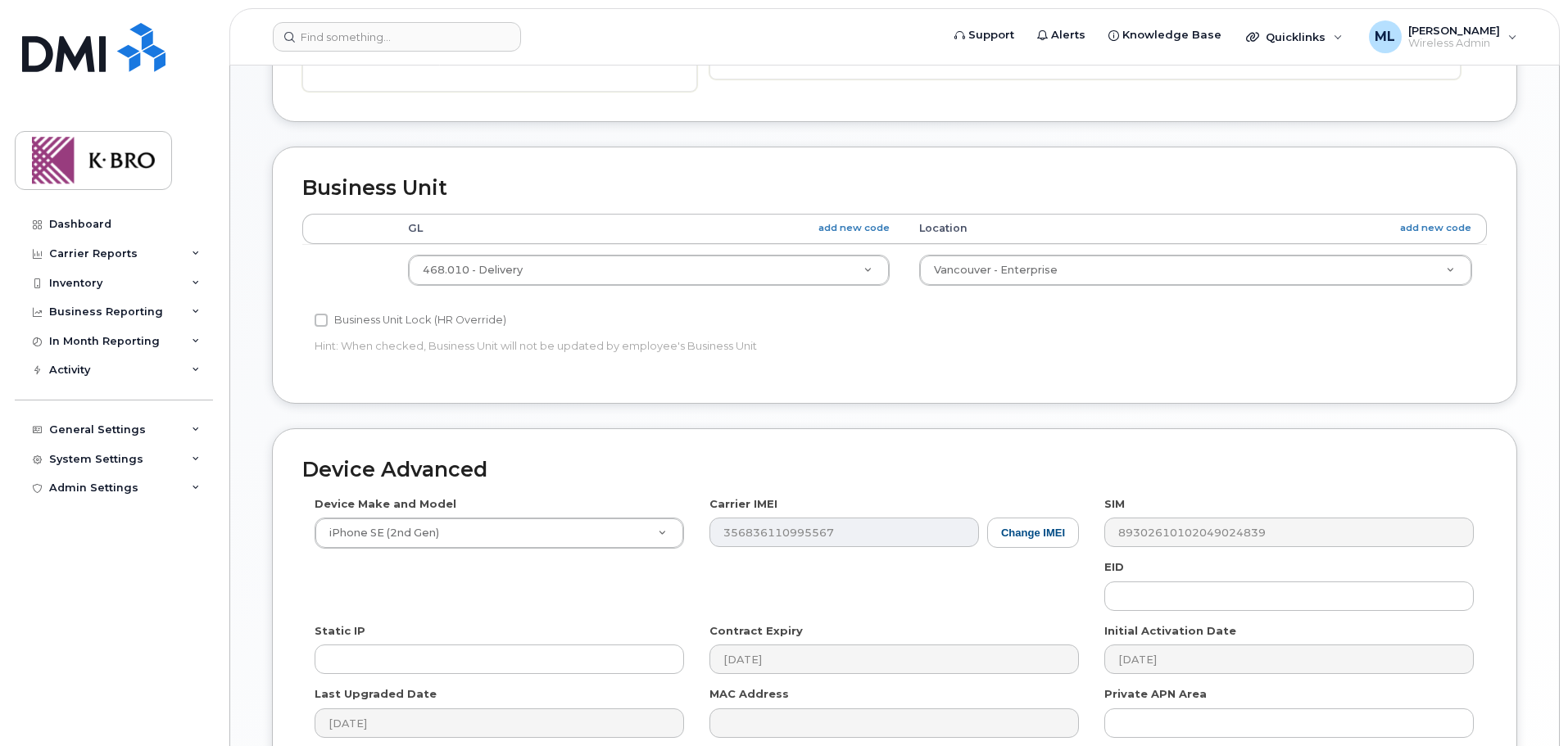
scroll to position [774, 0]
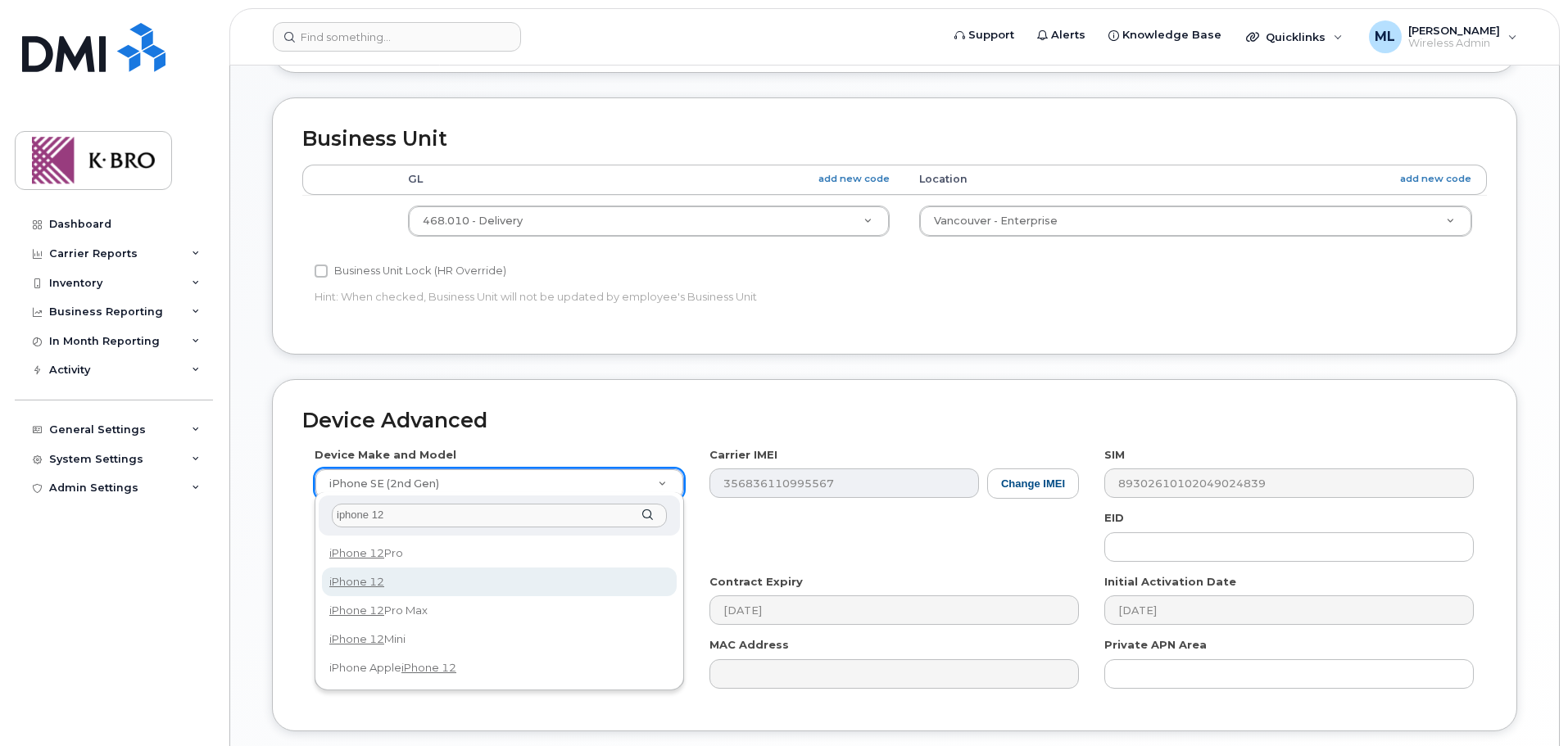
type input "iphone 12"
select select "2435"
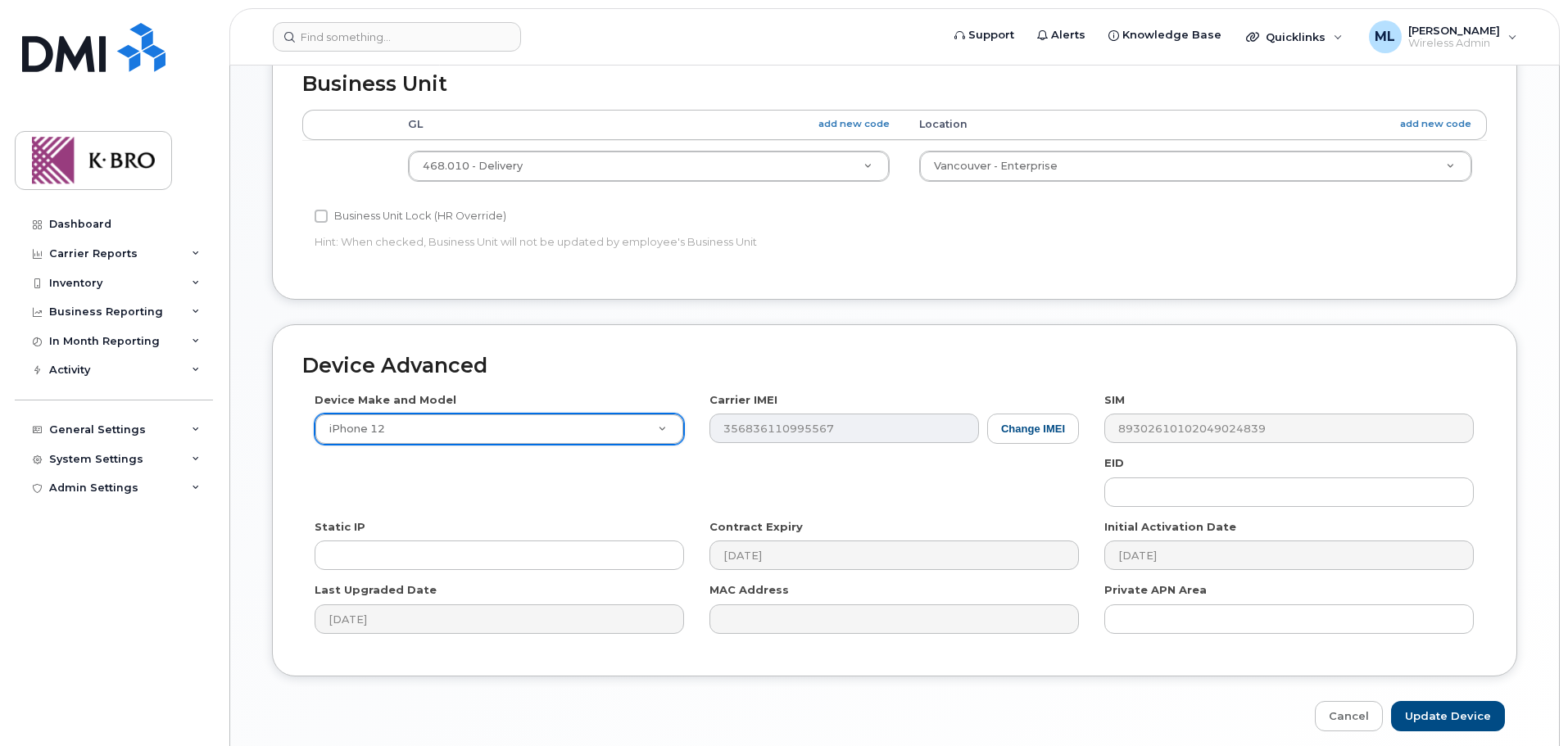
scroll to position [889, 0]
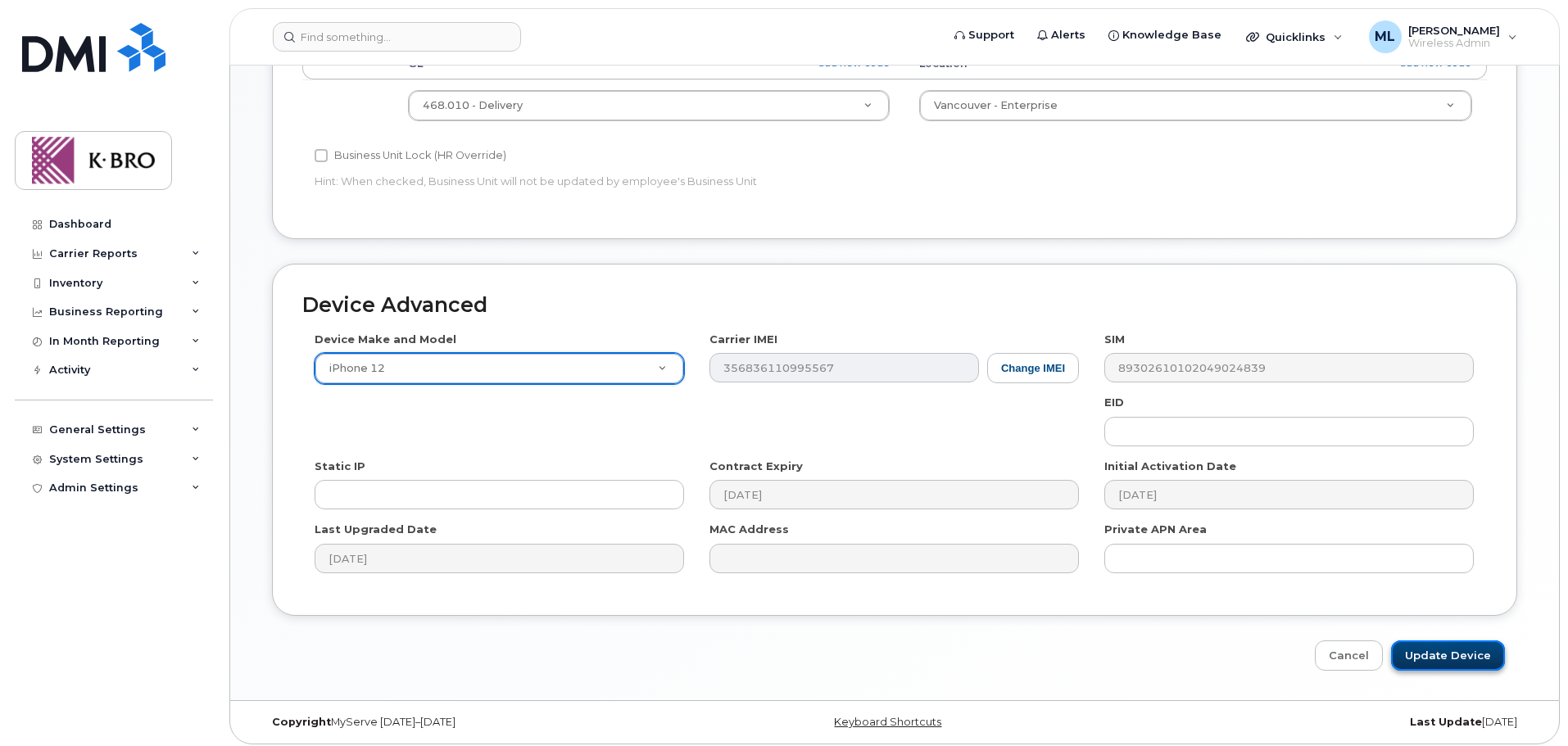
click at [1431, 648] on input "Update Device" at bounding box center [1448, 655] width 114 height 30
type input "Saving..."
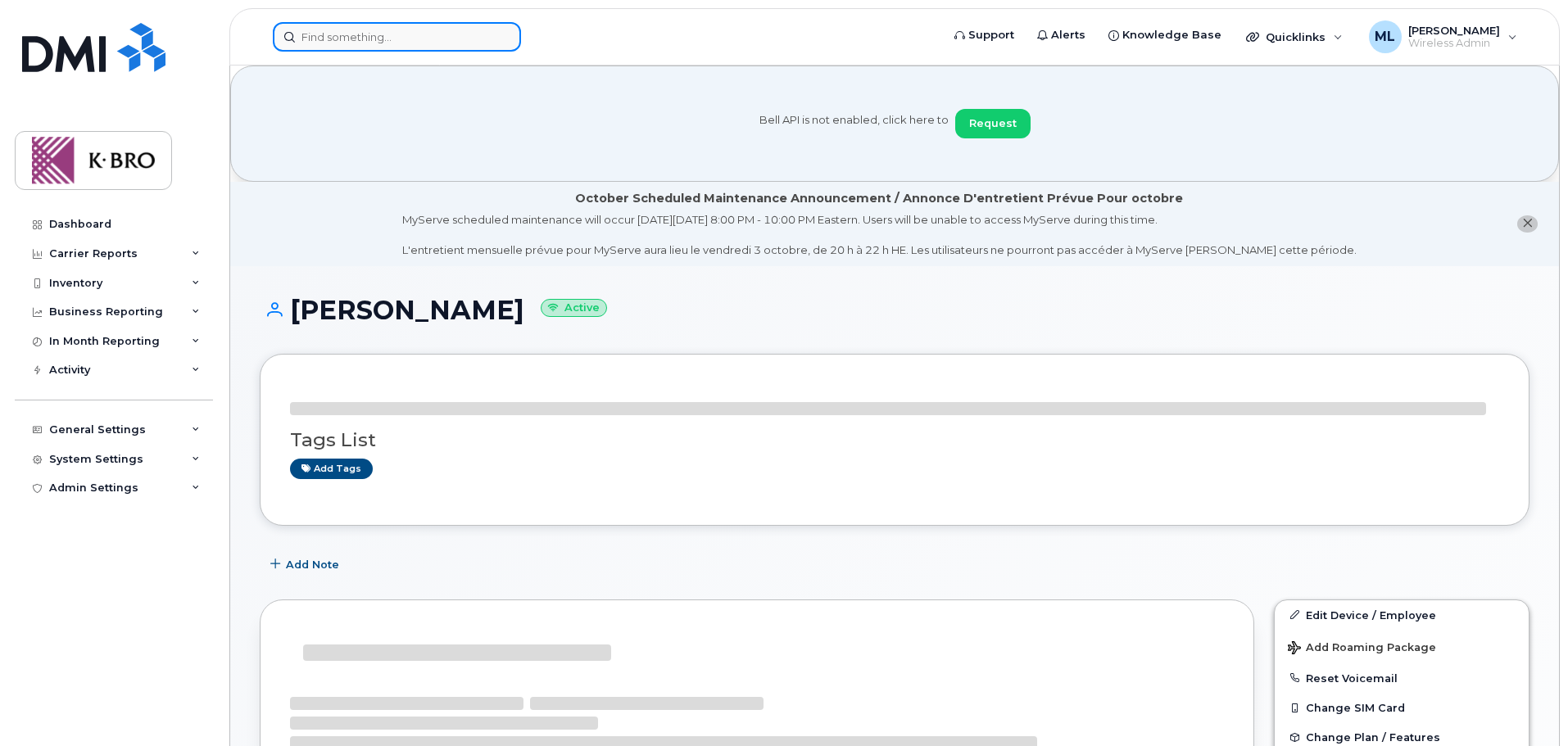
click at [384, 43] on input at bounding box center [397, 37] width 248 height 29
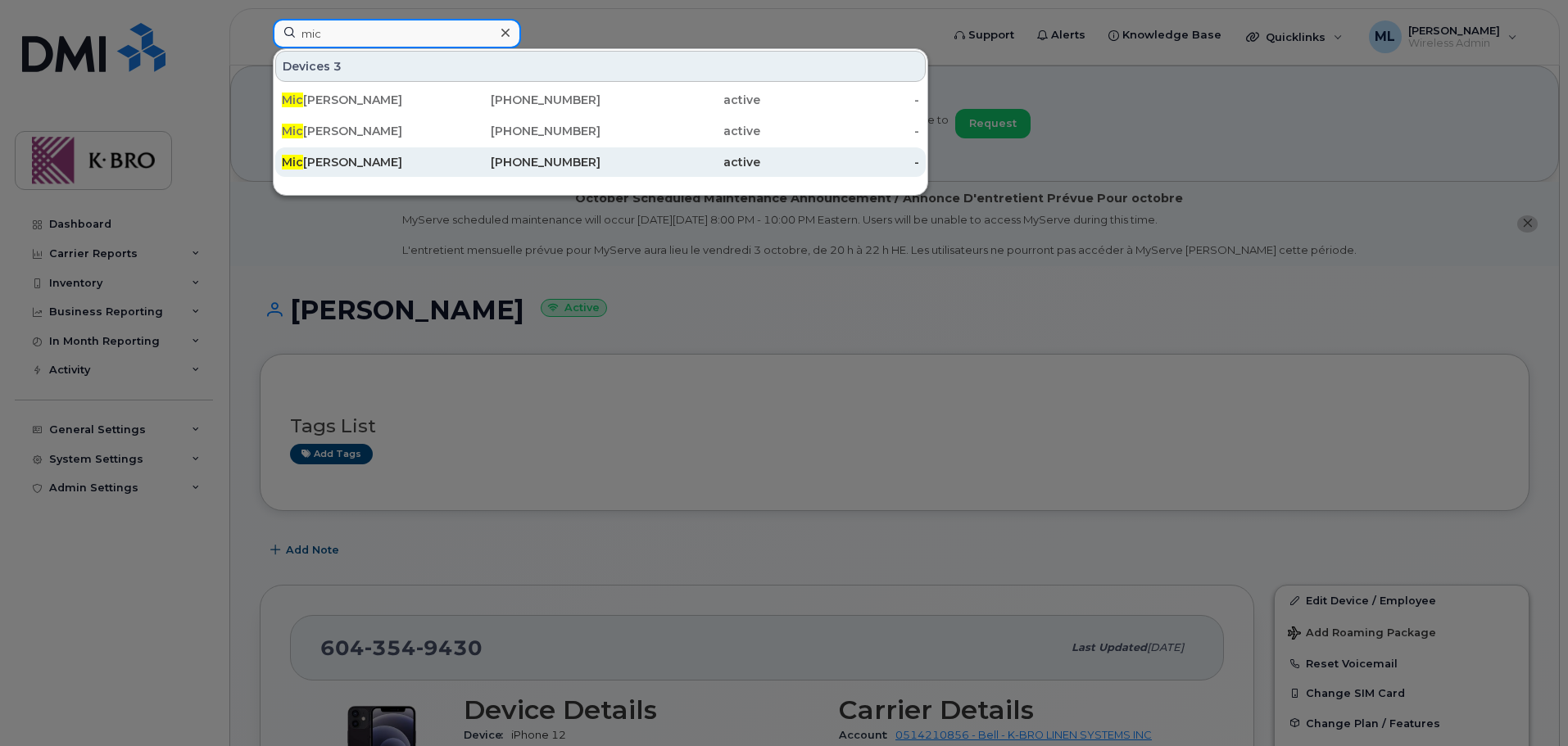
type input "mic"
click at [344, 159] on div "Mic hael Lee" at bounding box center [362, 163] width 160 height 17
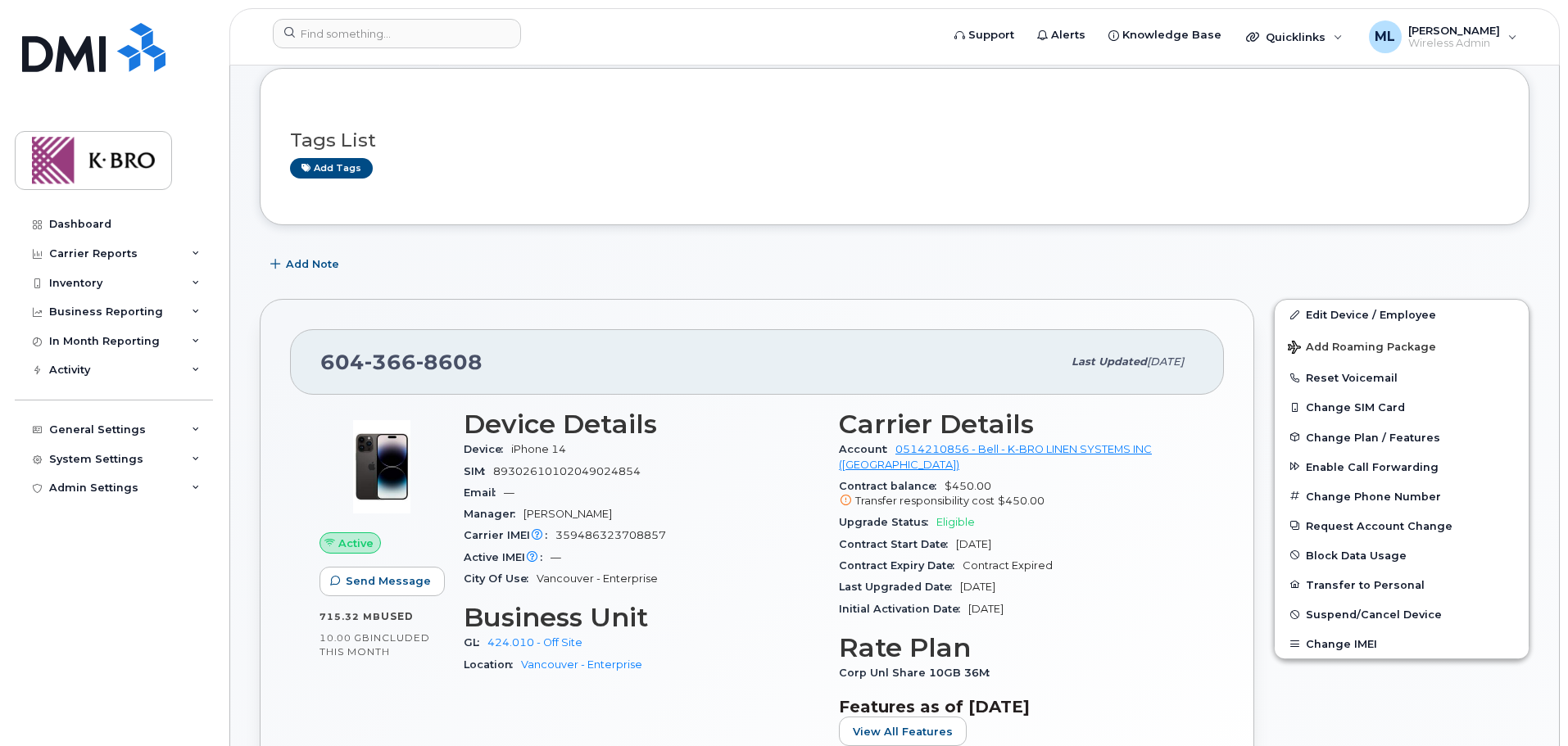
scroll to position [246, 0]
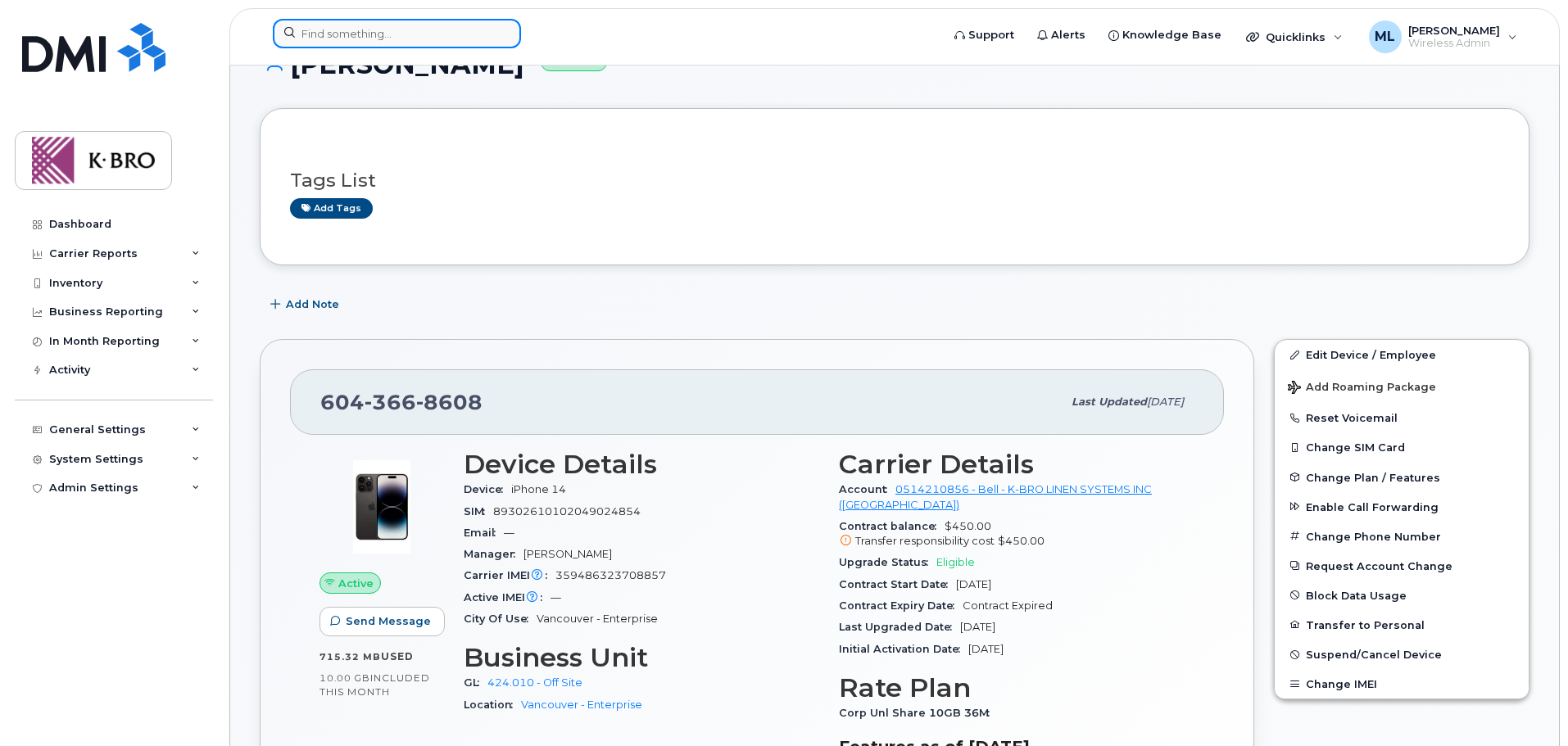
click at [338, 30] on input at bounding box center [397, 33] width 248 height 29
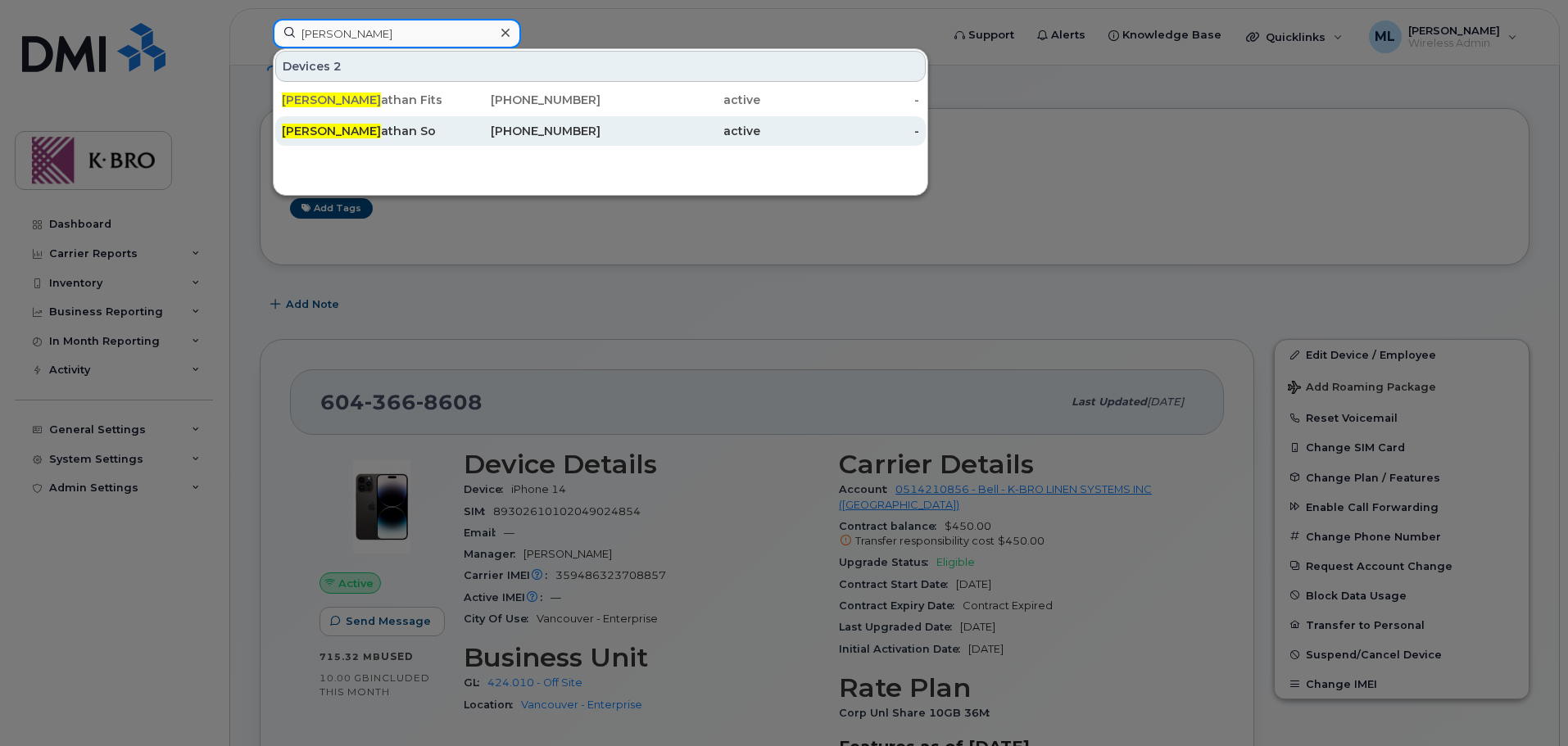
type input "jon"
click at [353, 128] on div "Jon athan So" at bounding box center [362, 131] width 160 height 17
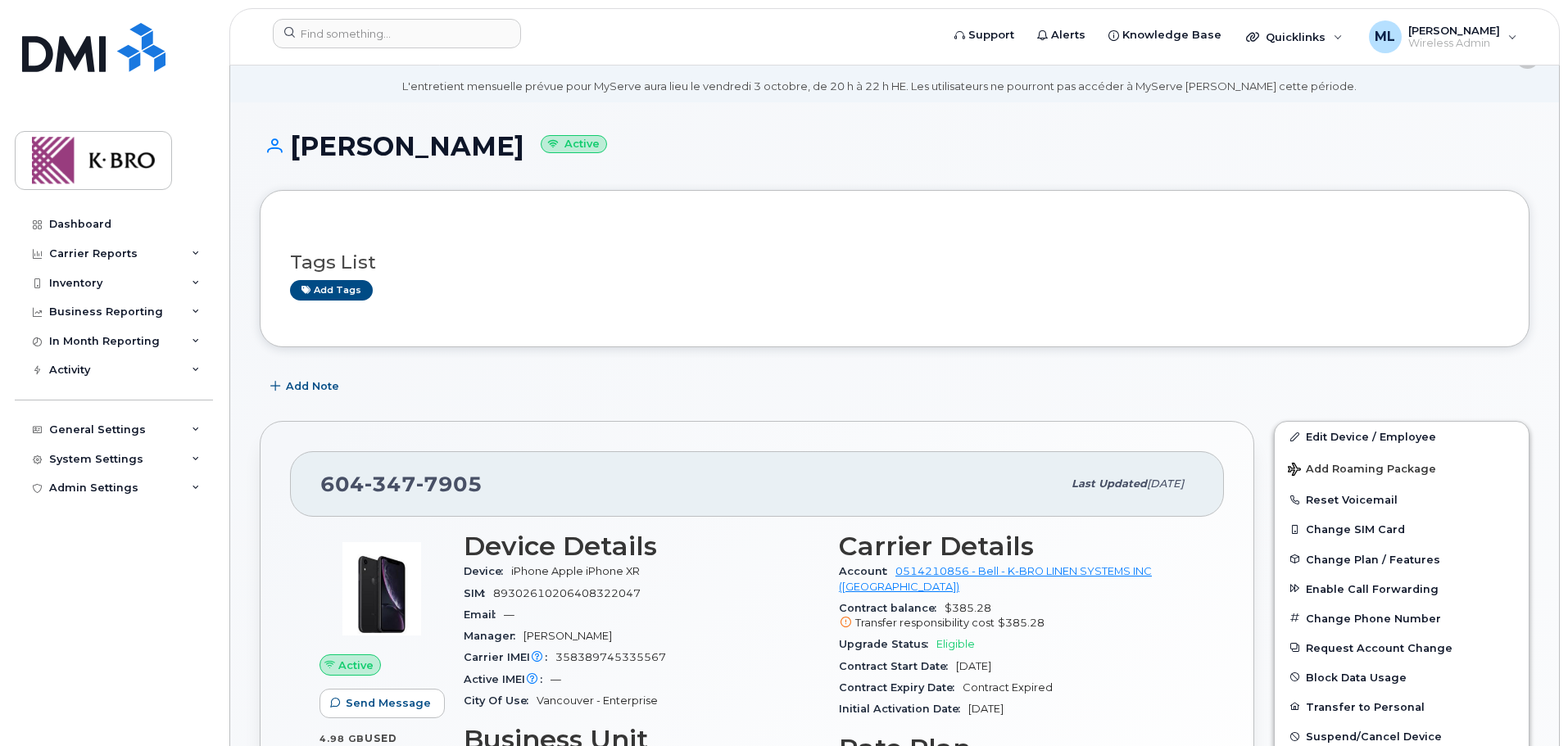
scroll to position [82, 0]
